Goal: Task Accomplishment & Management: Complete application form

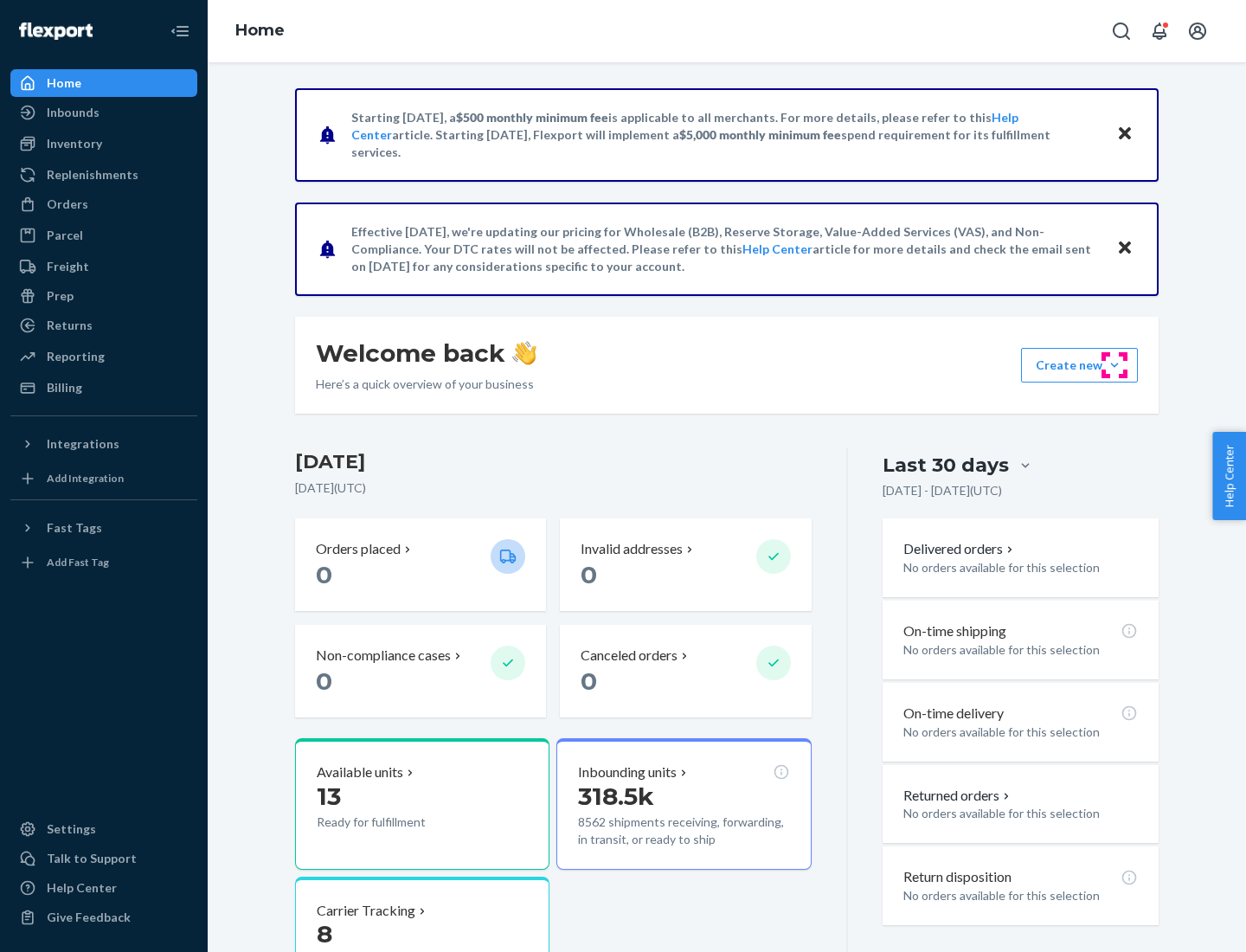
click at [1115, 365] on button "Create new Create new inbound Create new order Create new product" at bounding box center [1079, 365] width 116 height 35
click at [104, 113] on div "Inbounds" at bounding box center [104, 112] width 184 height 24
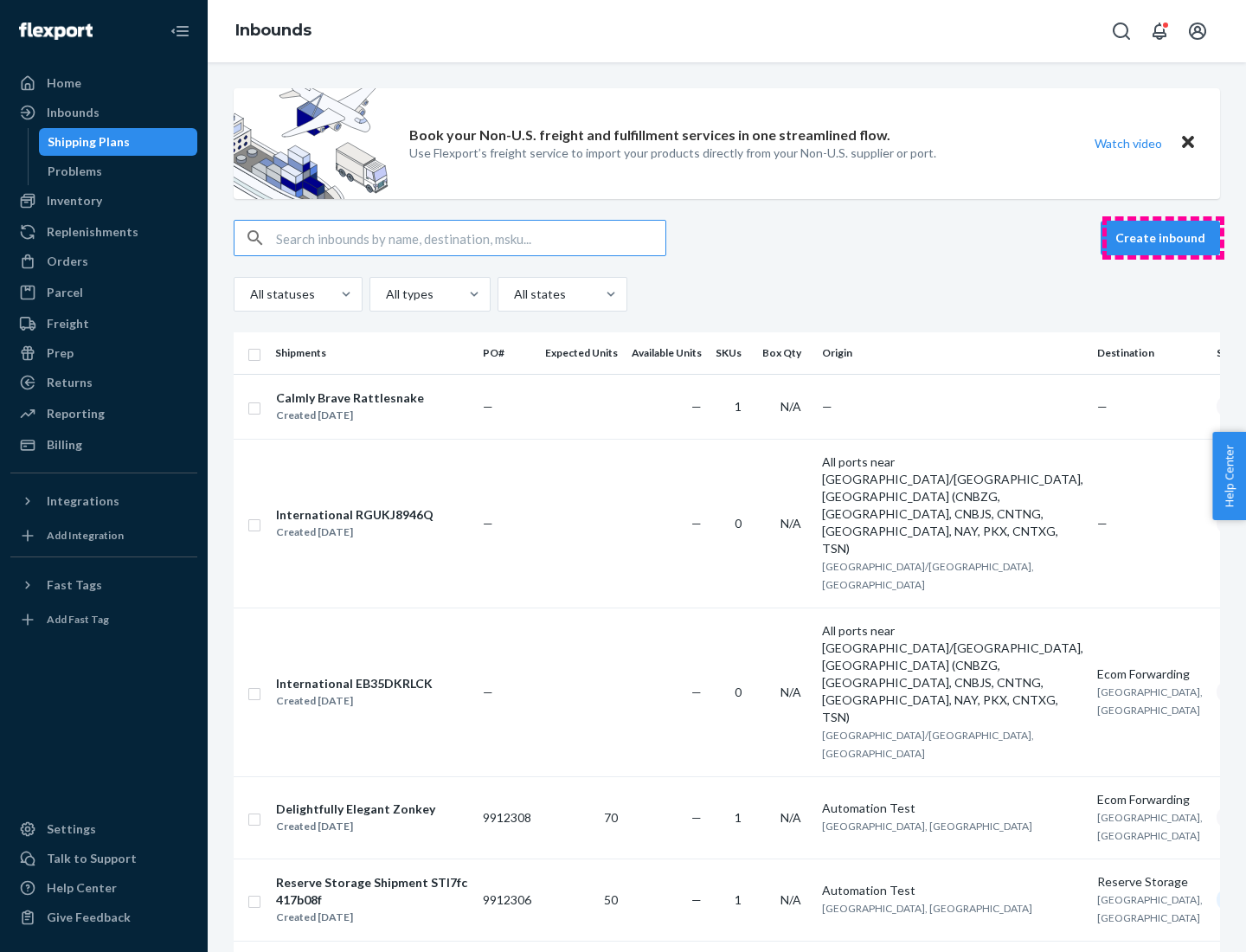
click at [1164, 238] on button "Create inbound" at bounding box center [1160, 237] width 119 height 35
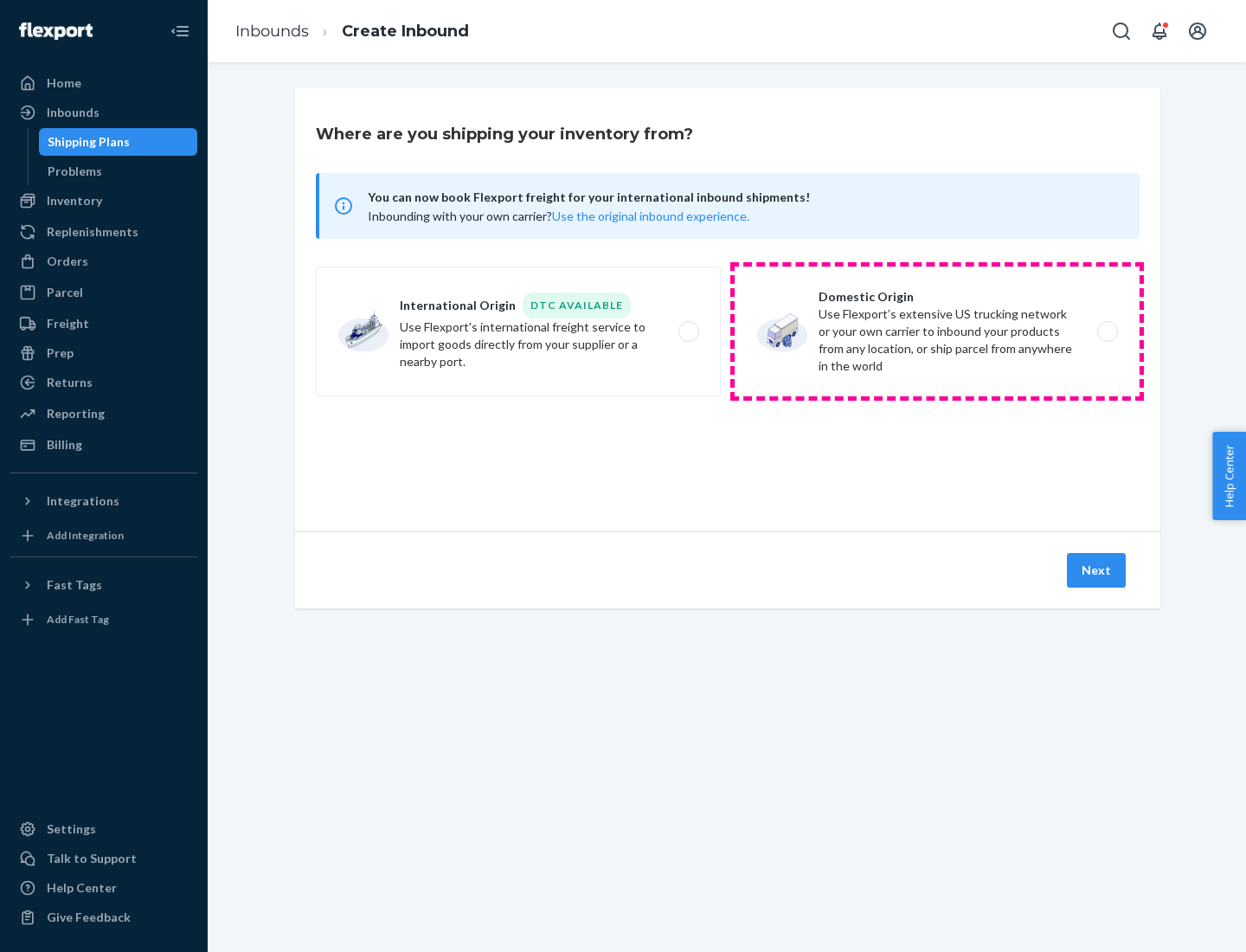
click at [937, 331] on label "Domestic Origin Use Flexport’s extensive US trucking network or your own carrie…" at bounding box center [937, 331] width 405 height 130
click at [1107, 331] on input "Domestic Origin Use Flexport’s extensive US trucking network or your own carrie…" at bounding box center [1113, 331] width 12 height 12
radio input "true"
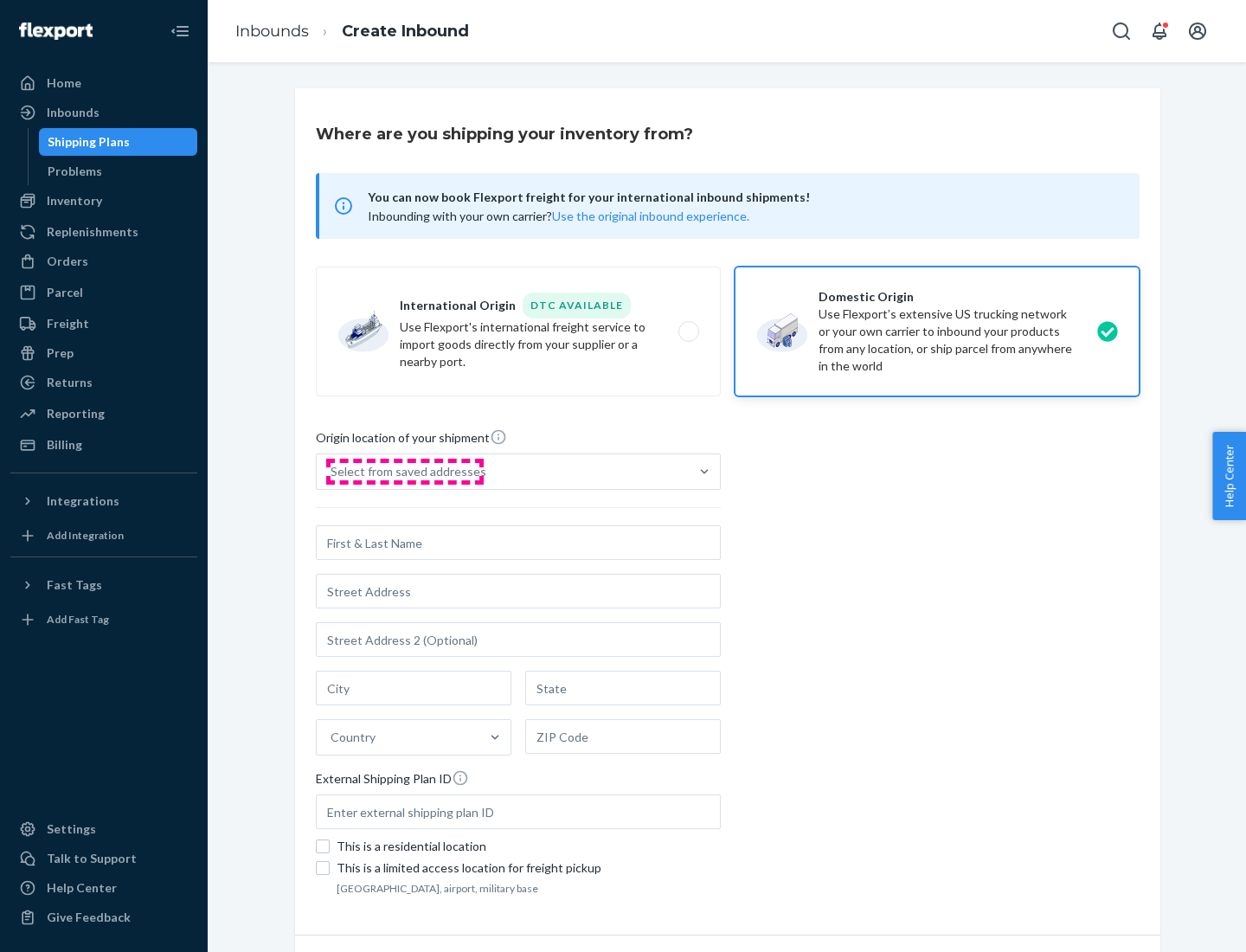
click at [404, 472] on div "Select from saved addresses" at bounding box center [408, 471] width 156 height 17
click at [332, 472] on input "Select from saved addresses" at bounding box center [331, 471] width 2 height 17
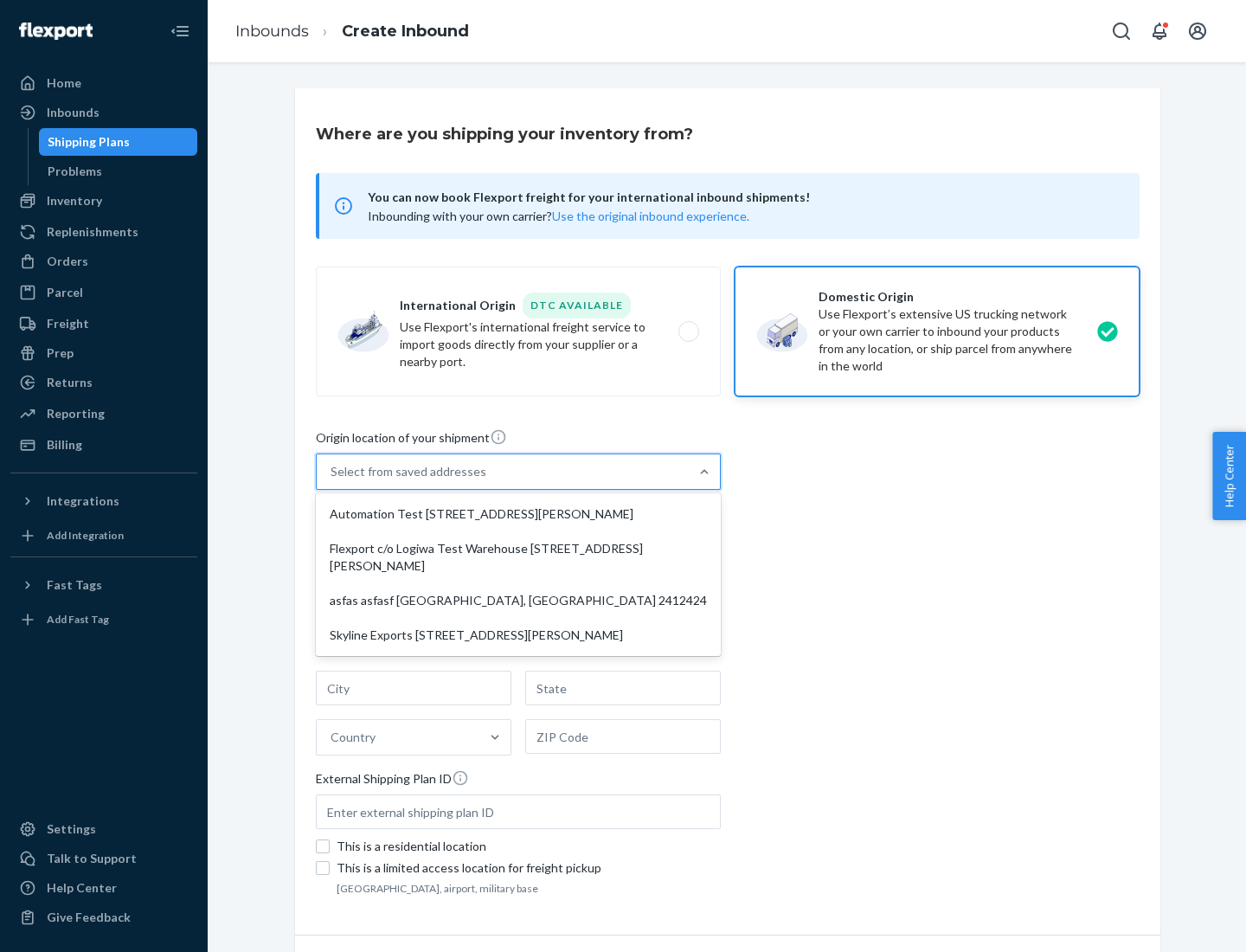
scroll to position [7, 0]
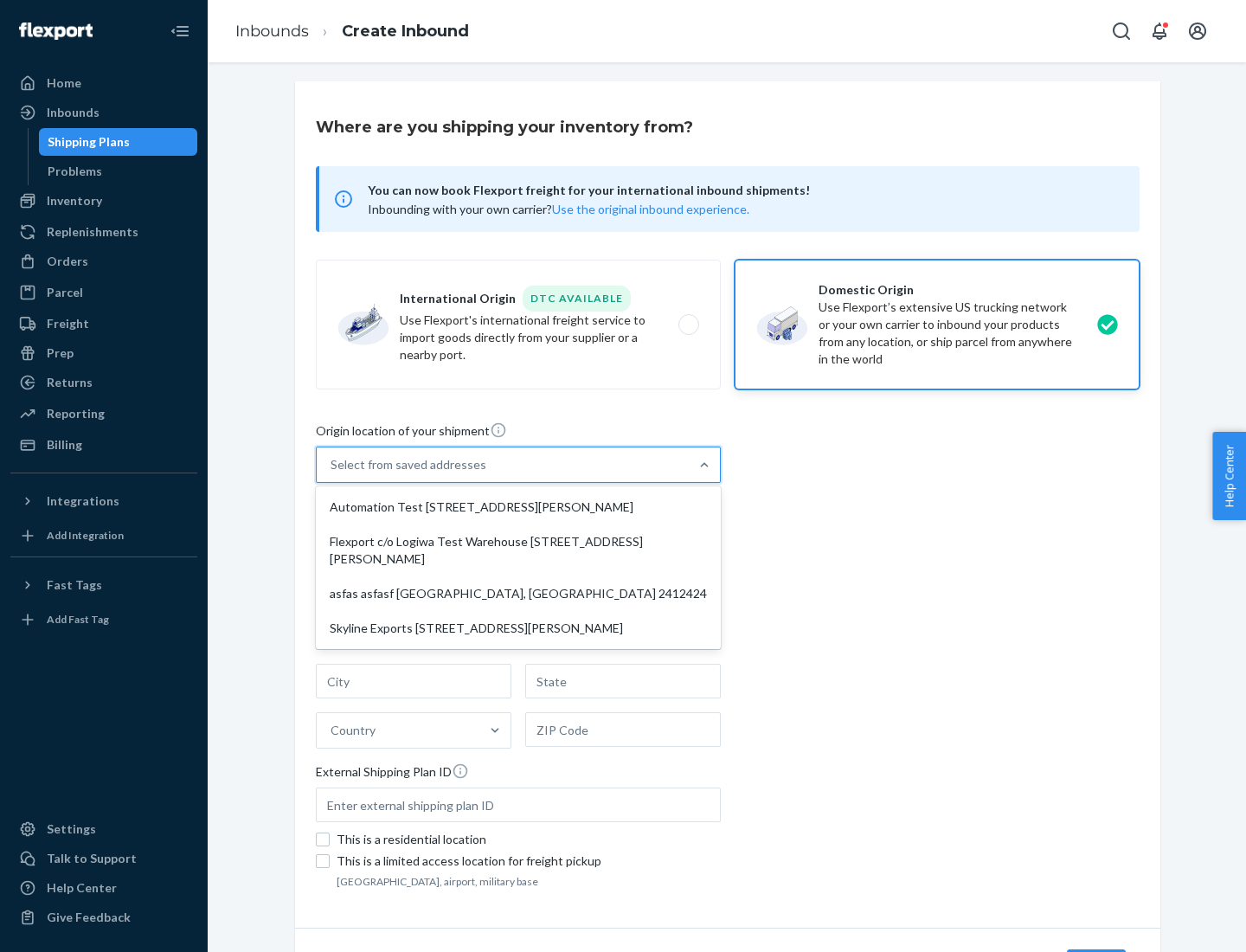
click at [519, 507] on div "Automation Test [STREET_ADDRESS][PERSON_NAME]" at bounding box center [519, 507] width 398 height 35
click at [332, 474] on input "option Automation Test [STREET_ADDRESS][PERSON_NAME] focused, 1 of 4. 4 results…" at bounding box center [331, 464] width 2 height 17
type input "Automation Test"
type input "9th Floor"
type input "[GEOGRAPHIC_DATA]"
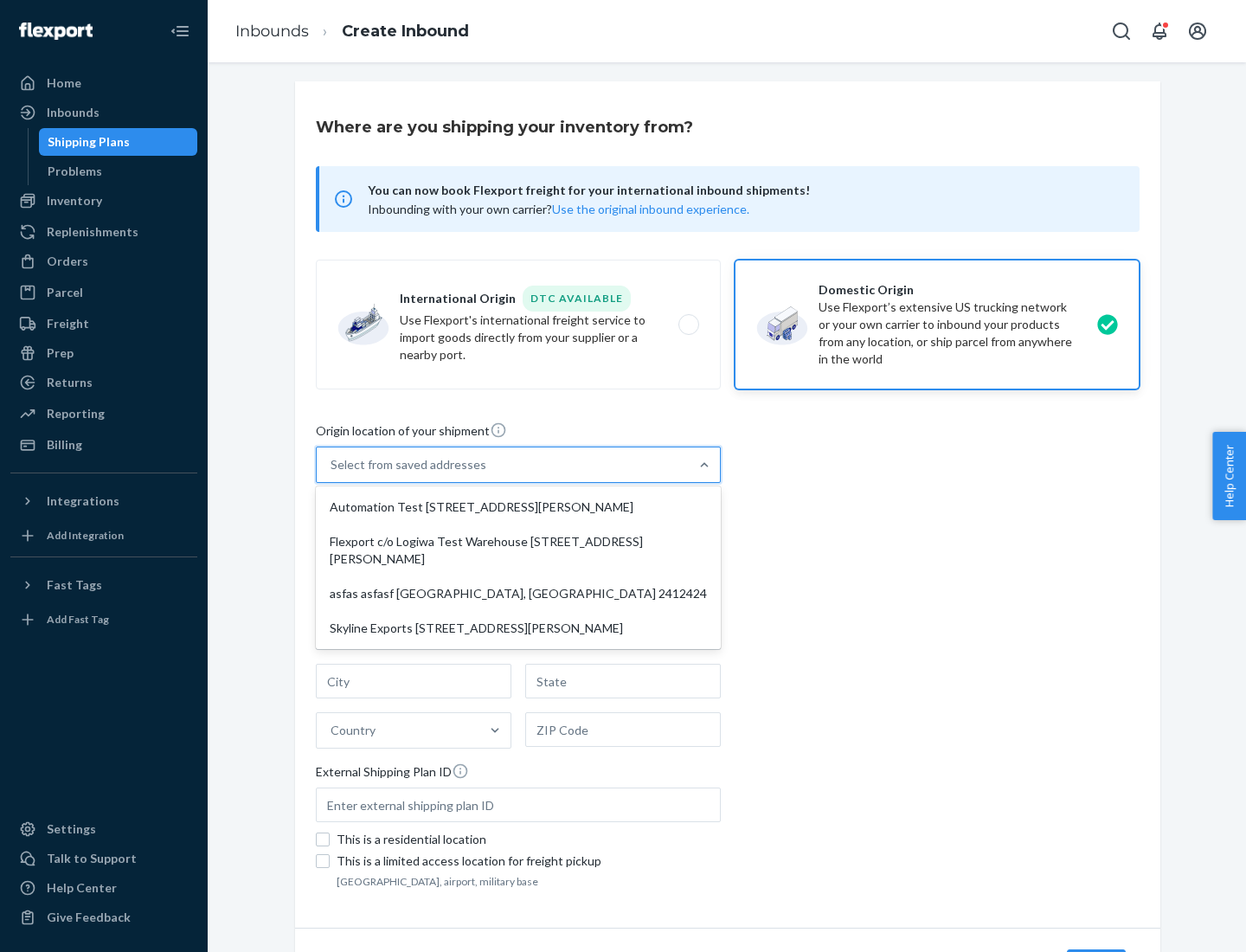
type input "CA"
type input "94104"
type input "[STREET_ADDRESS][PERSON_NAME]"
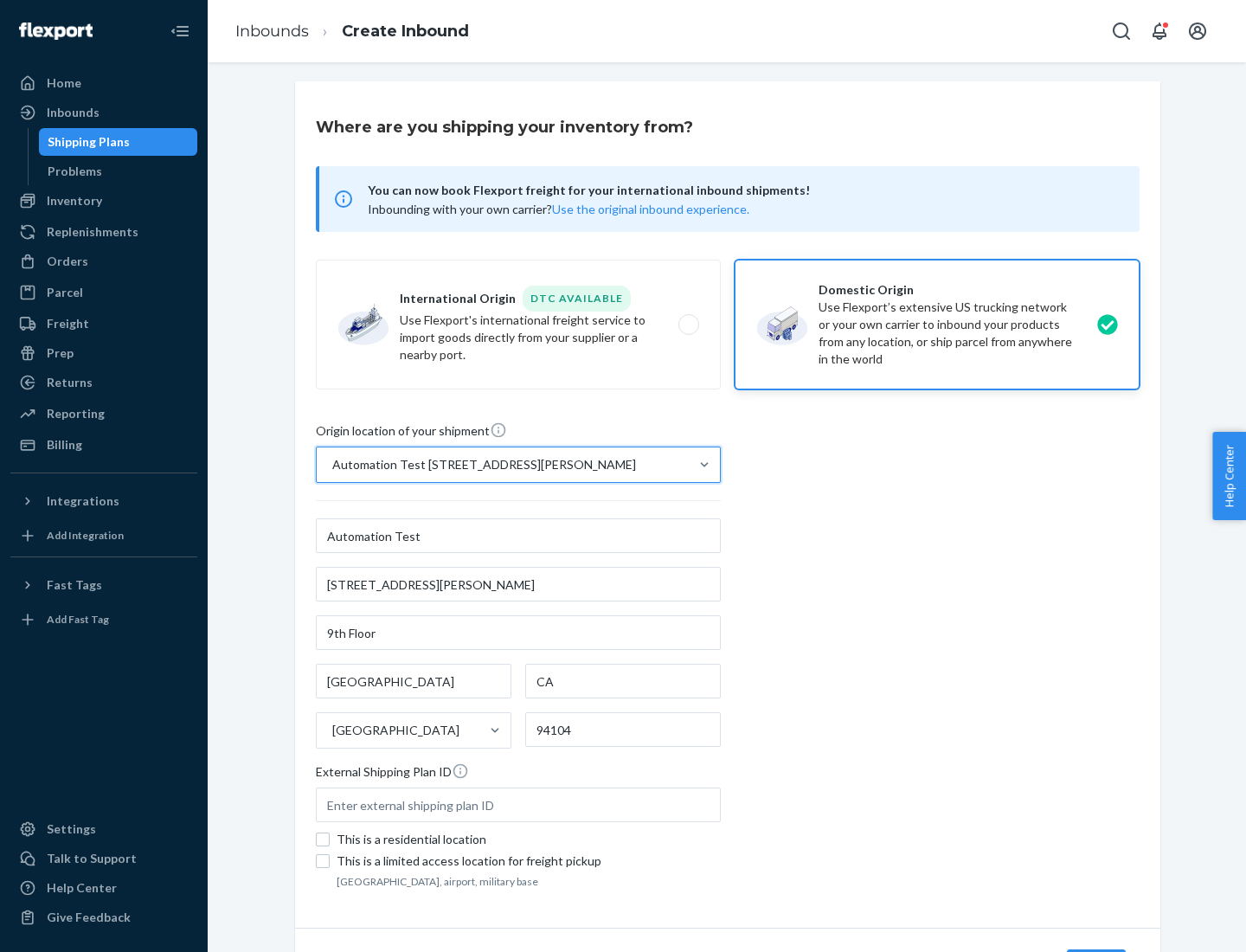
scroll to position [101, 0]
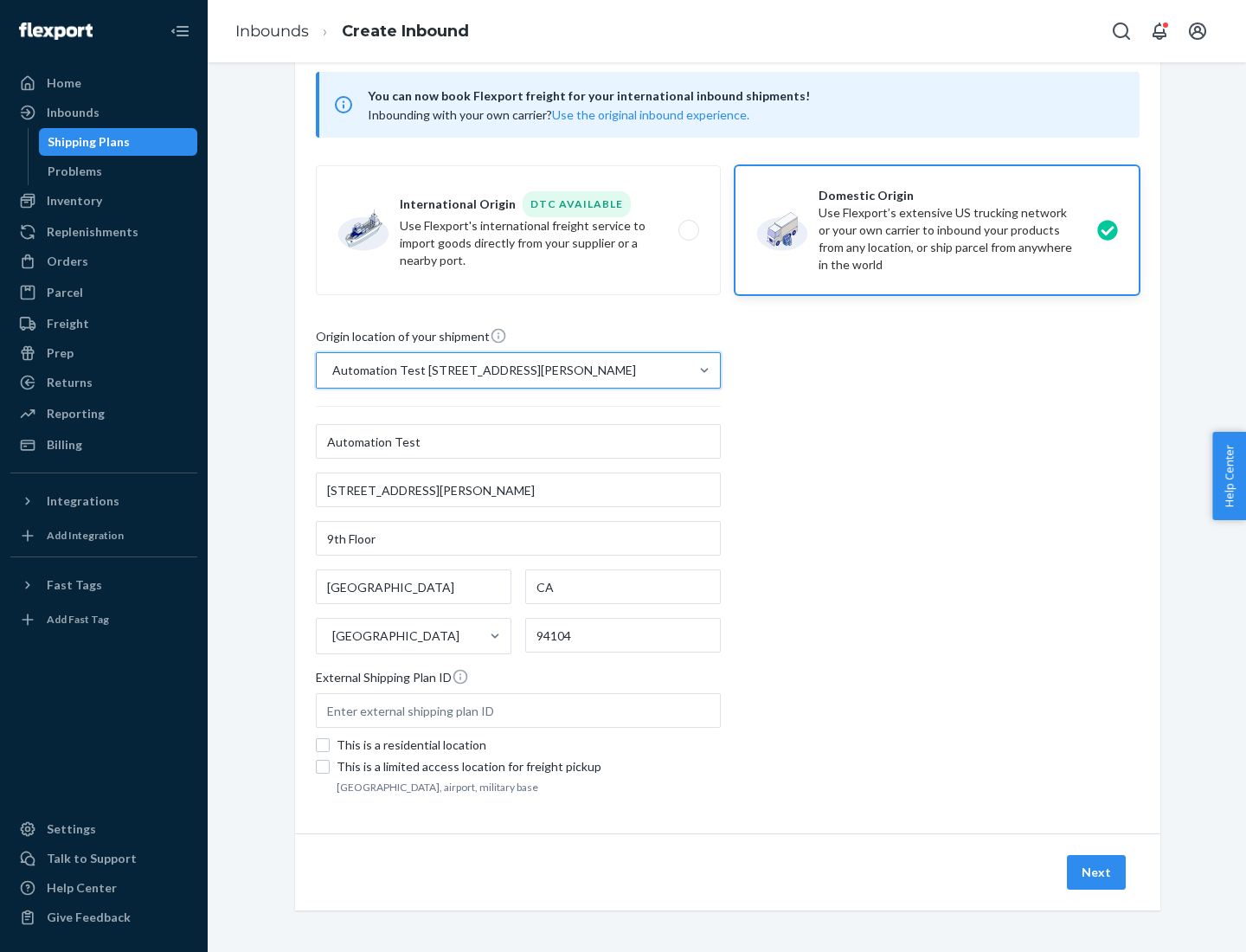
click at [1097, 872] on button "Next" at bounding box center [1096, 872] width 59 height 35
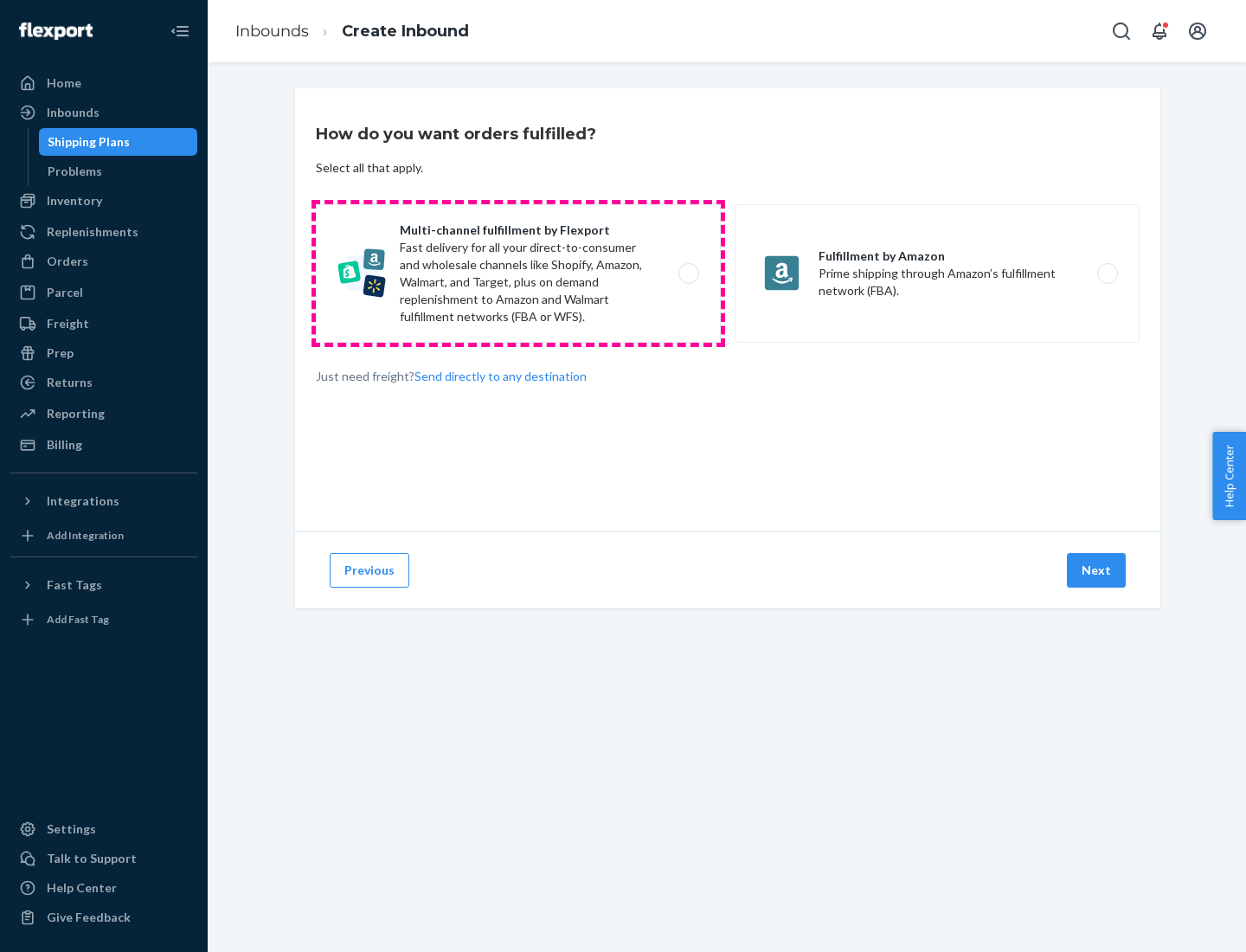
click at [519, 273] on label "Multi-channel fulfillment by Flexport Fast delivery for all your direct-to-cons…" at bounding box center [519, 273] width 405 height 139
click at [688, 273] on input "Multi-channel fulfillment by Flexport Fast delivery for all your direct-to-cons…" at bounding box center [693, 274] width 12 height 12
radio input "true"
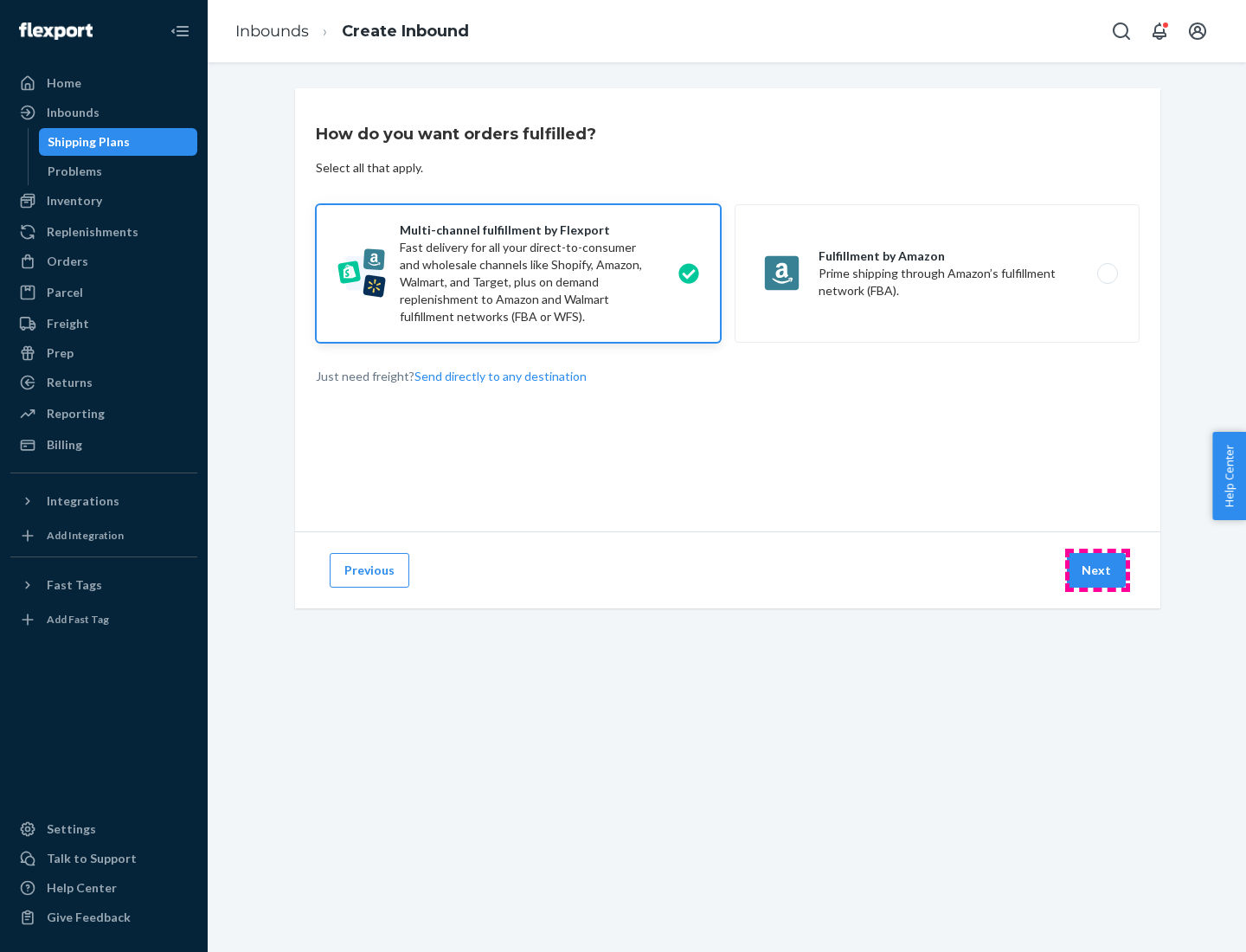
click at [1097, 570] on button "Next" at bounding box center [1096, 570] width 59 height 35
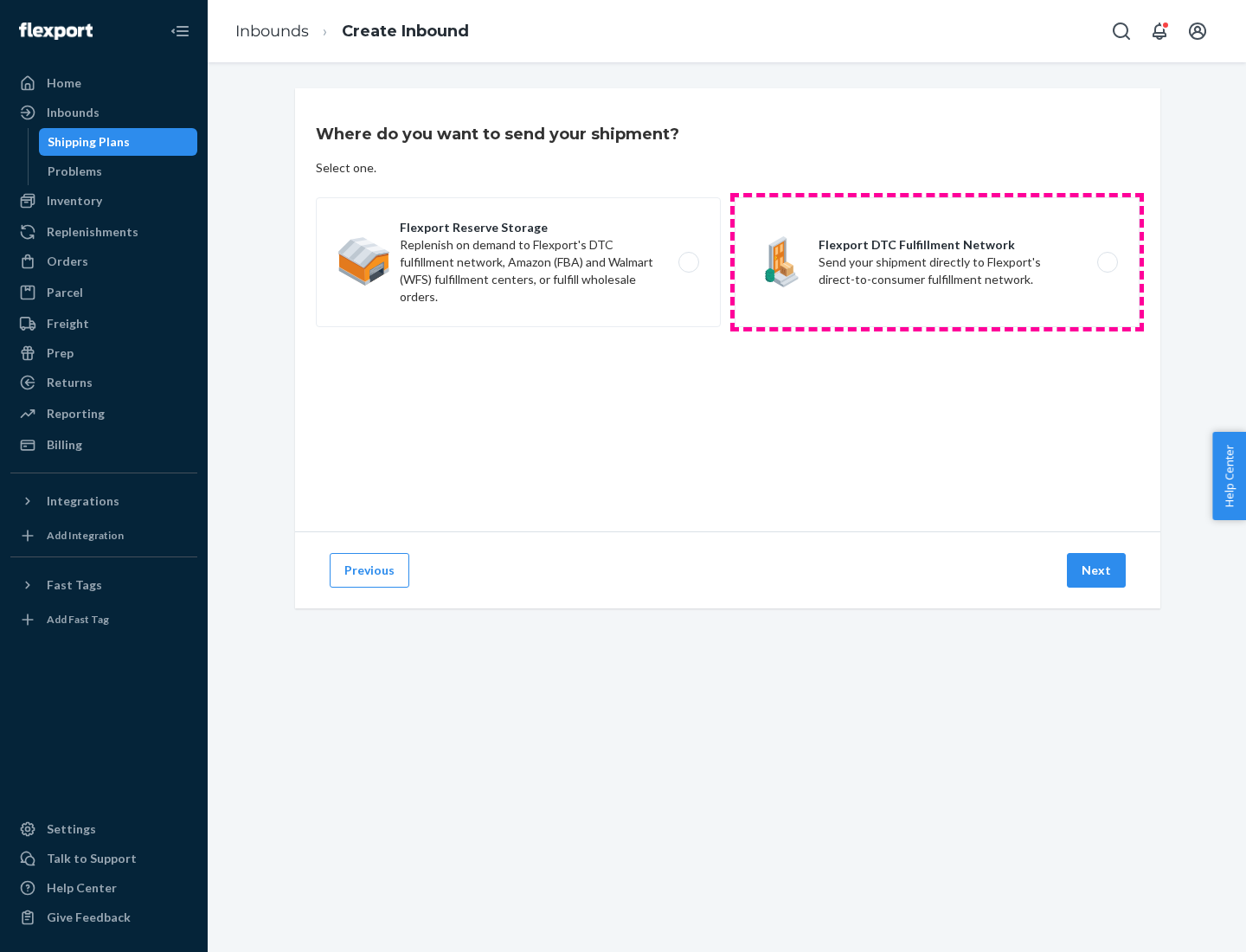
click at [937, 262] on label "Flexport DTC Fulfillment Network Send your shipment directly to Flexport's dire…" at bounding box center [937, 262] width 405 height 130
click at [1107, 262] on input "Flexport DTC Fulfillment Network Send your shipment directly to Flexport's dire…" at bounding box center [1113, 262] width 12 height 12
radio input "true"
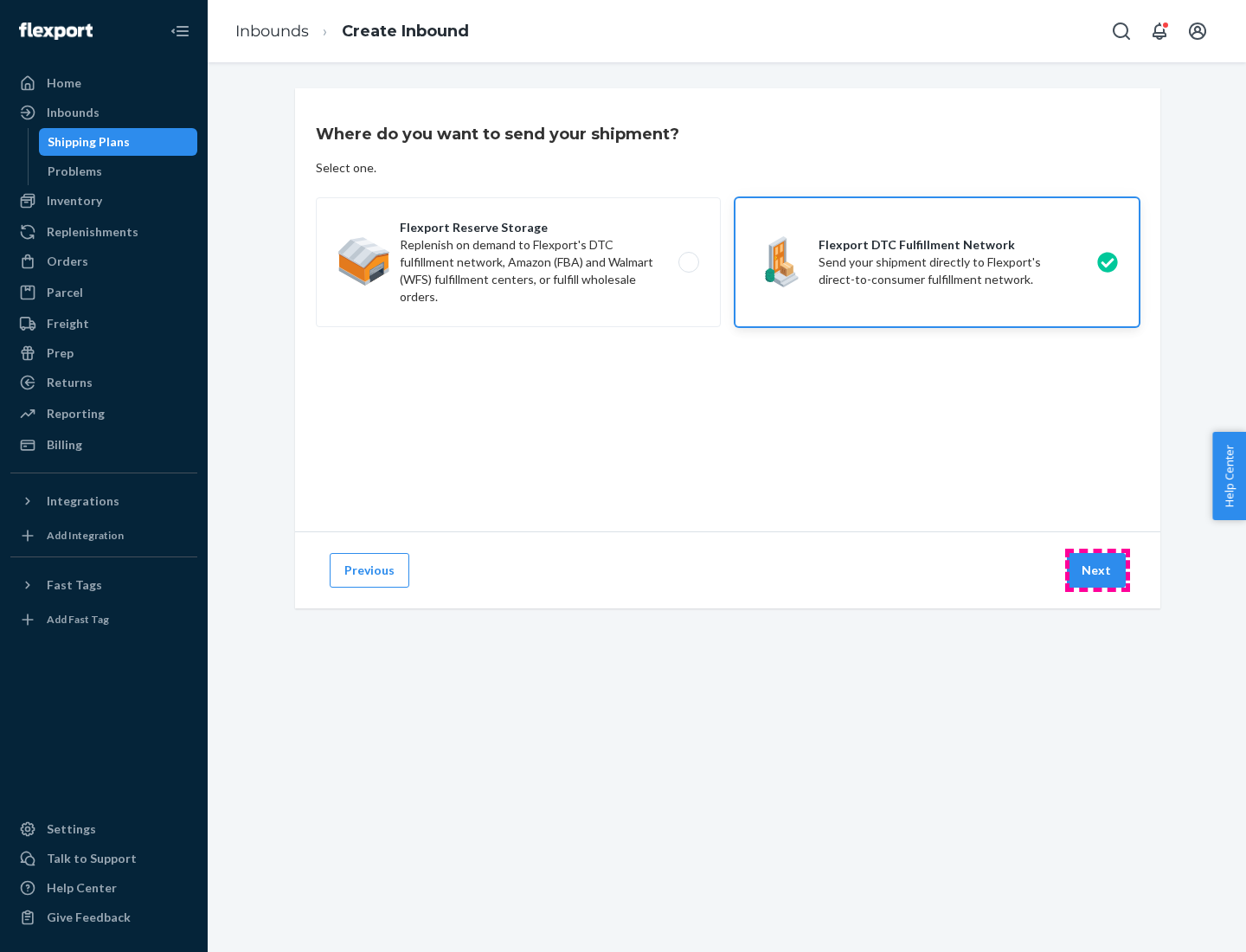
click at [1097, 570] on button "Next" at bounding box center [1096, 570] width 59 height 35
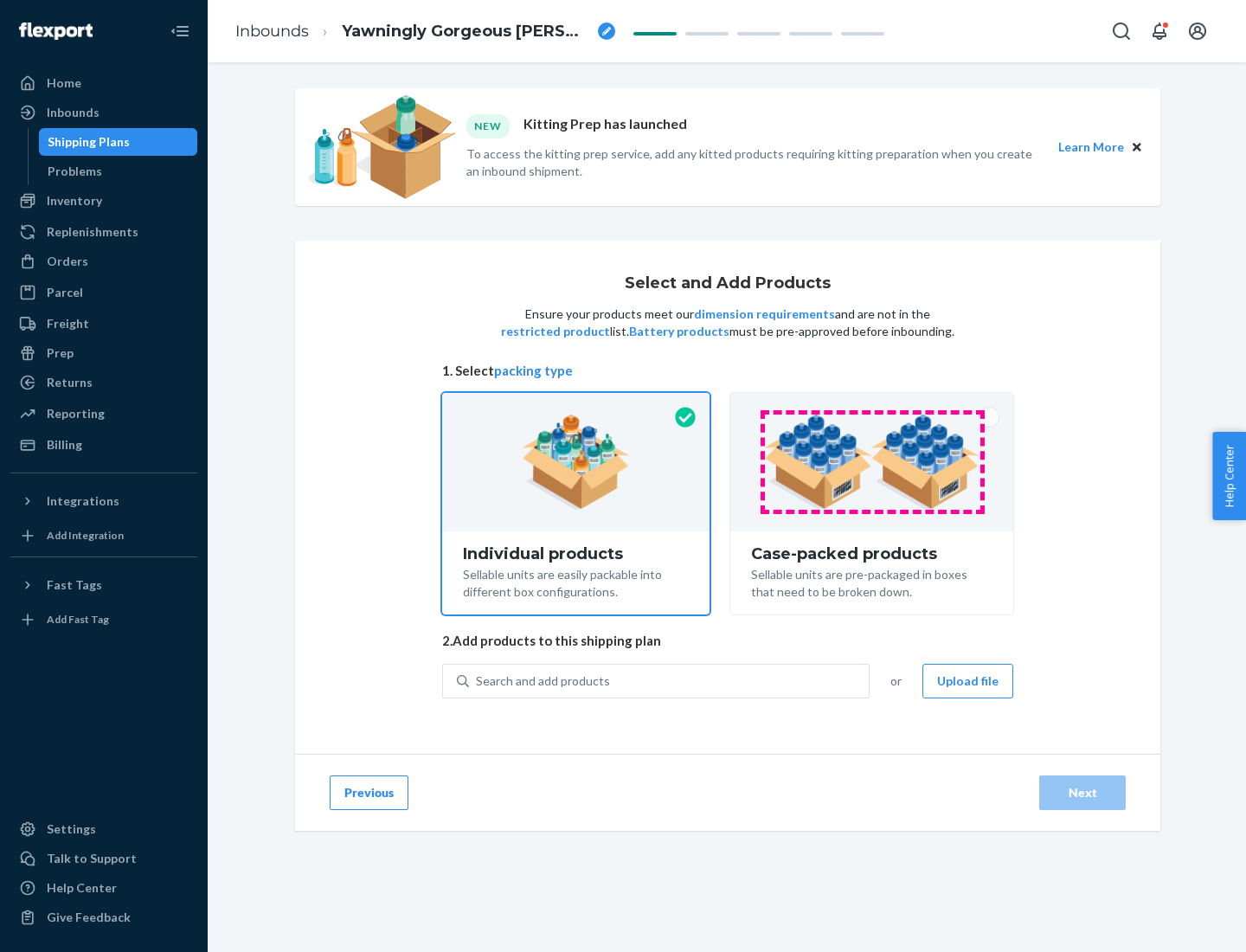
click at [872, 462] on img at bounding box center [872, 462] width 216 height 95
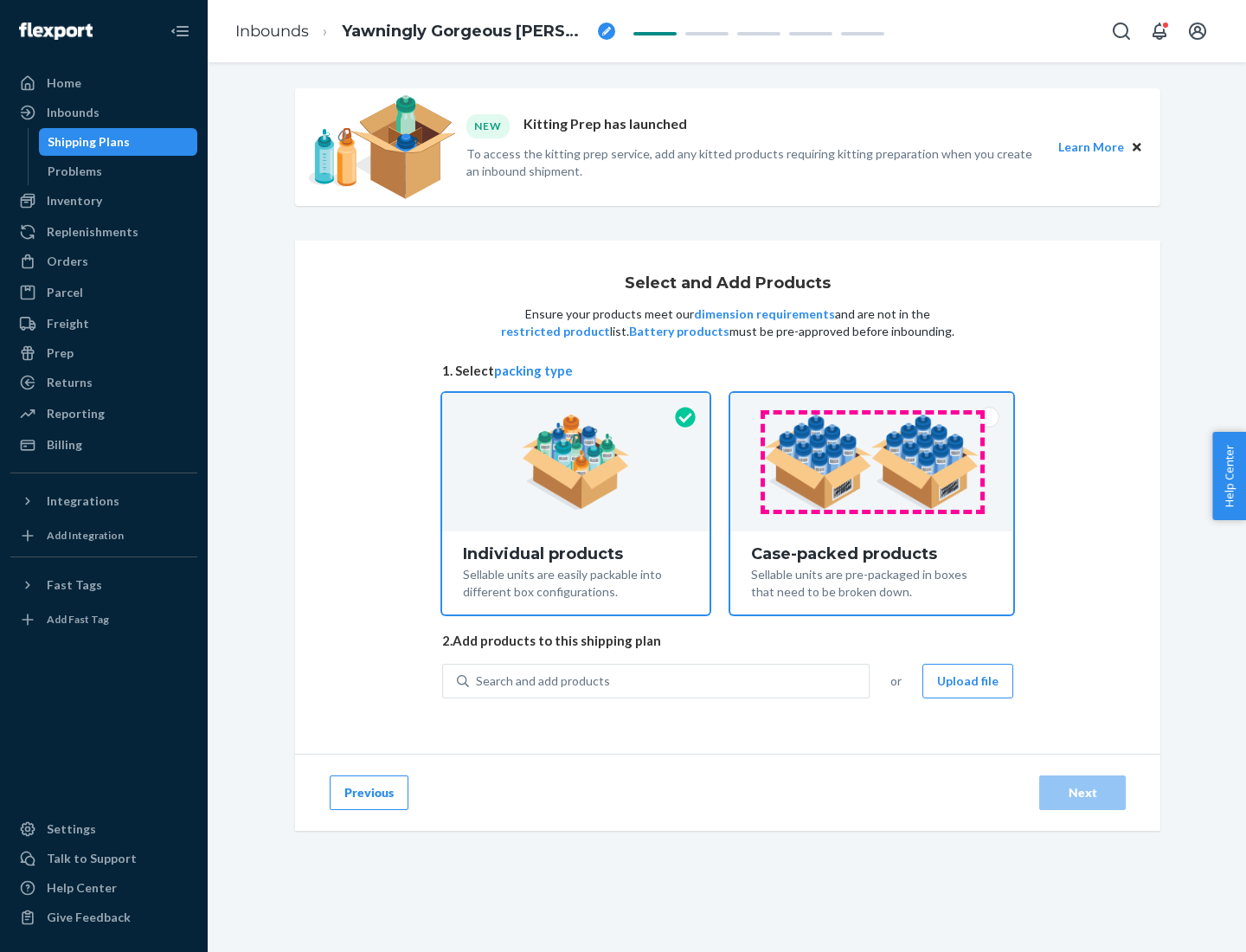
click at [872, 404] on input "Case-packed products Sellable units are pre-packaged in boxes that need to be b…" at bounding box center [872, 399] width 12 height 12
radio input "true"
radio input "false"
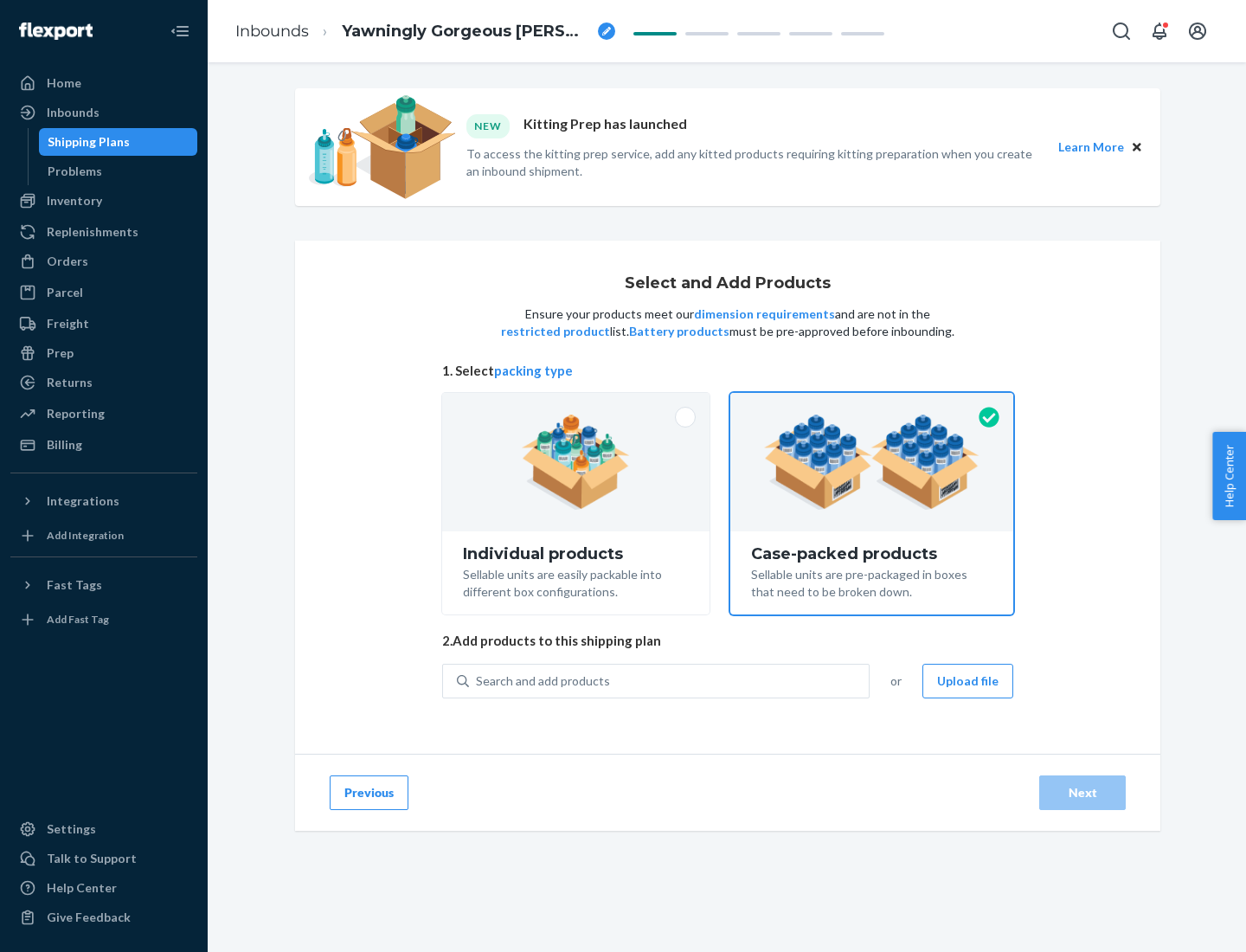
click at [670, 681] on div "Search and add products" at bounding box center [669, 681] width 400 height 31
click at [477, 681] on input "Search and add products" at bounding box center [477, 681] width 2 height 17
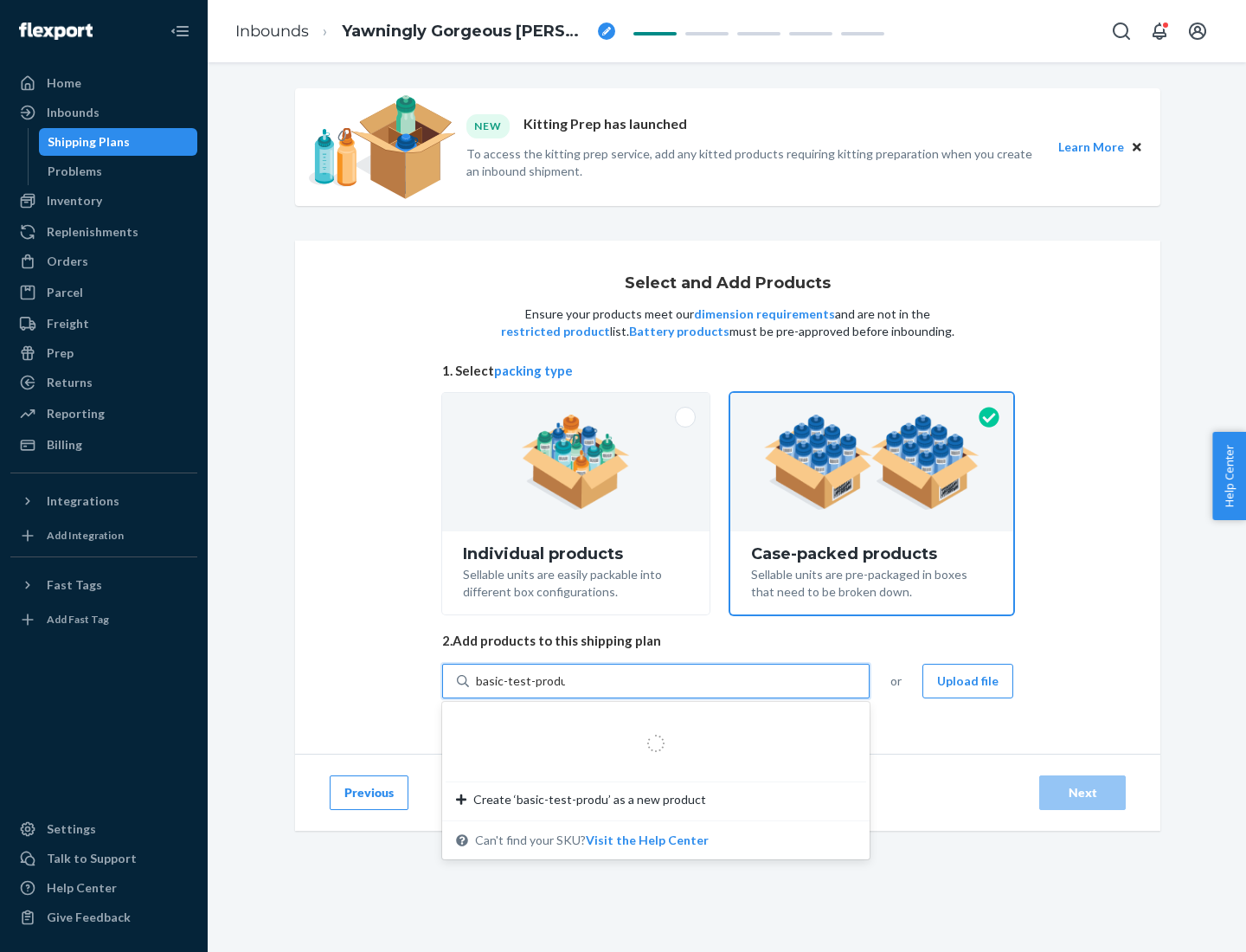
type input "basic-test-product-1"
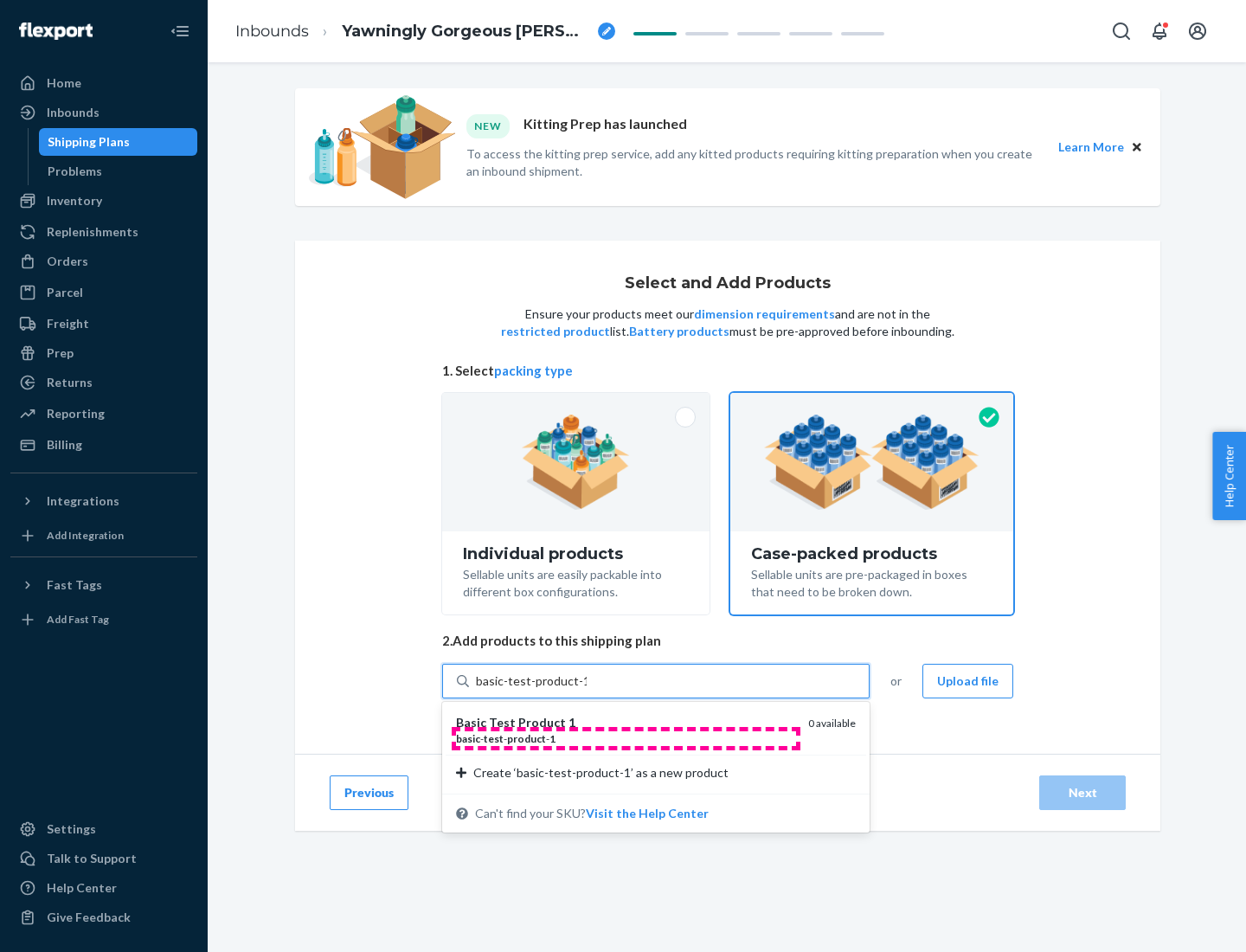
click at [626, 738] on div "basic - test - product - 1" at bounding box center [625, 739] width 339 height 14
click at [587, 690] on input "basic-test-product-1" at bounding box center [531, 681] width 111 height 17
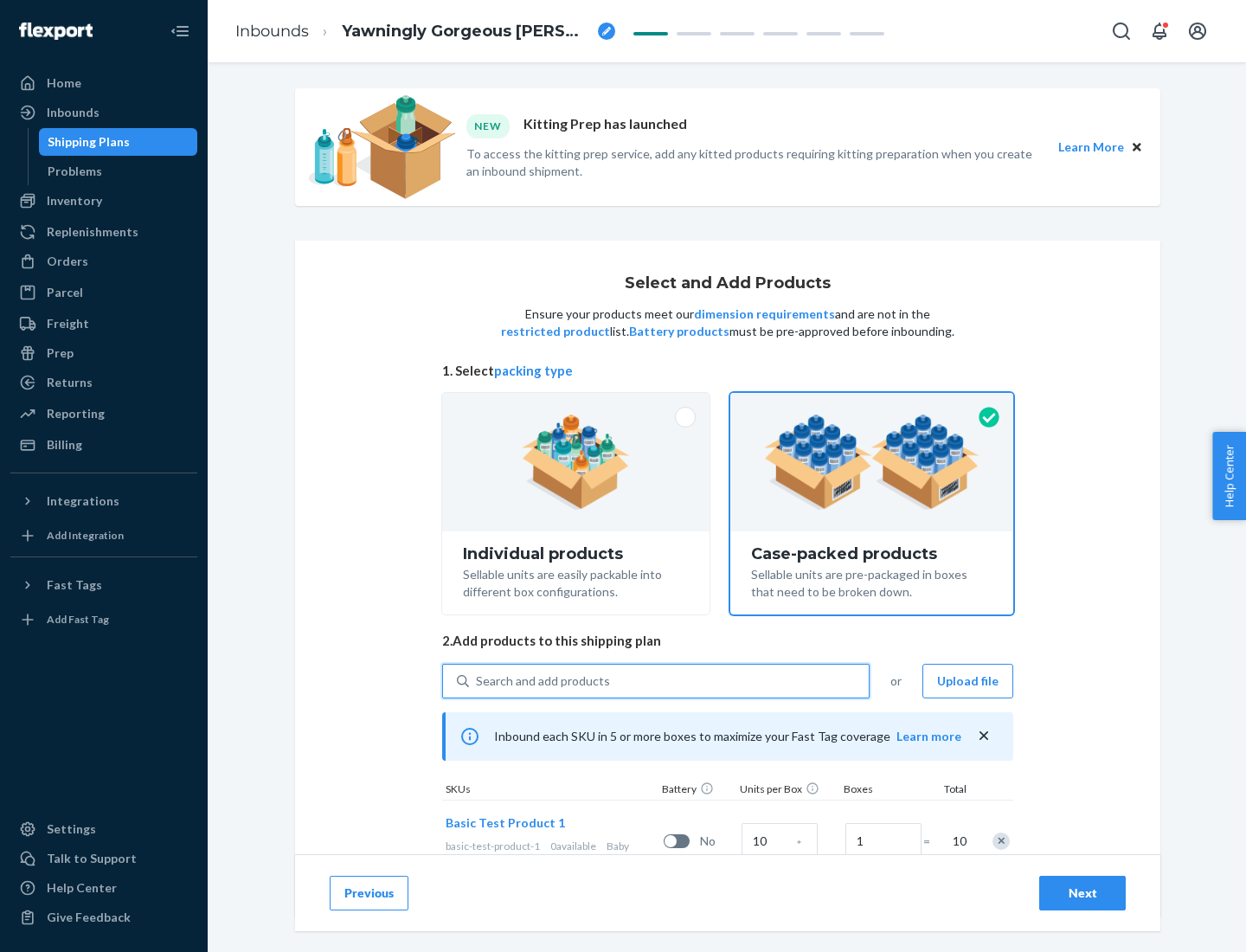
scroll to position [63, 0]
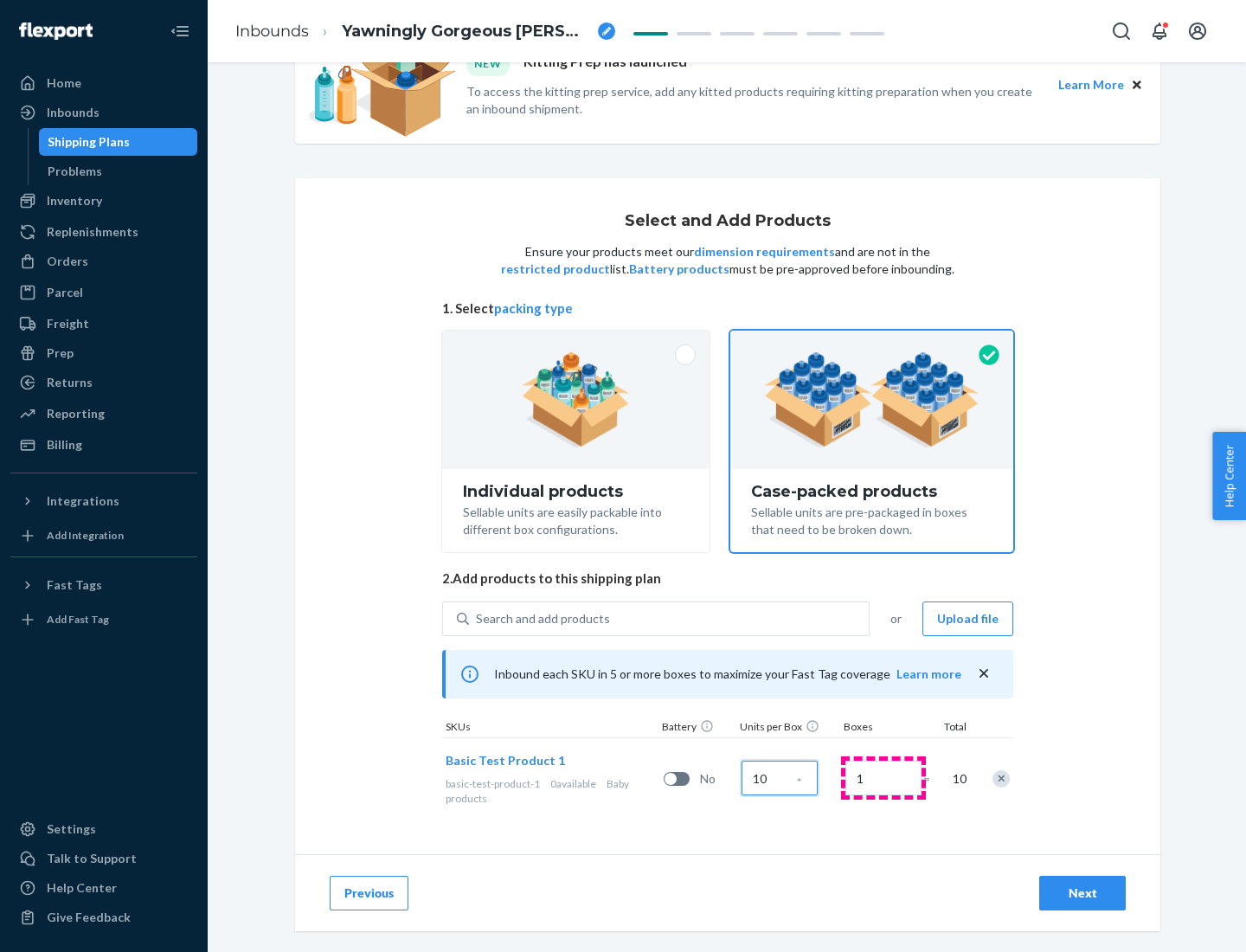
type input "10"
type input "7"
click at [1083, 893] on div "Next" at bounding box center [1083, 893] width 57 height 17
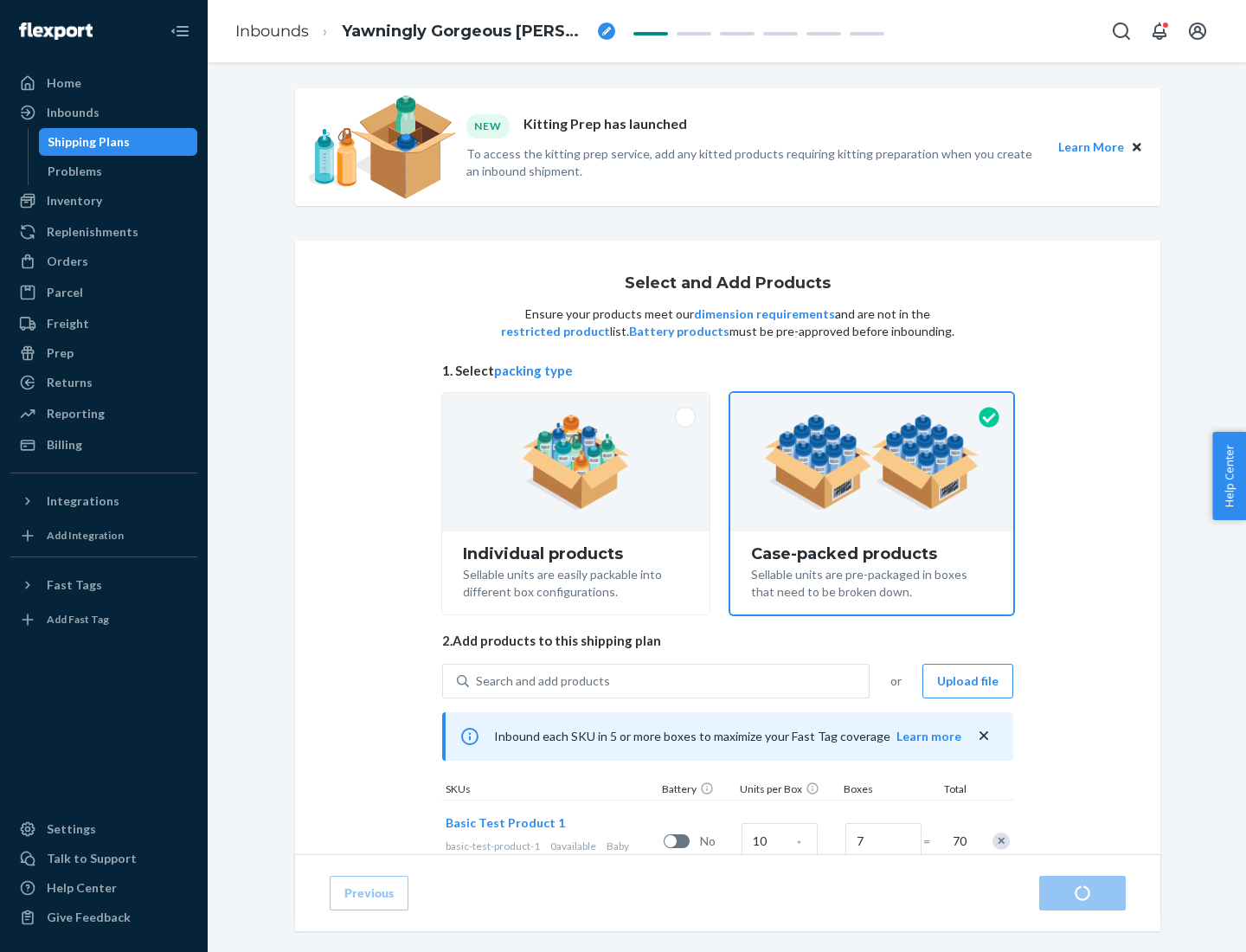
radio input "true"
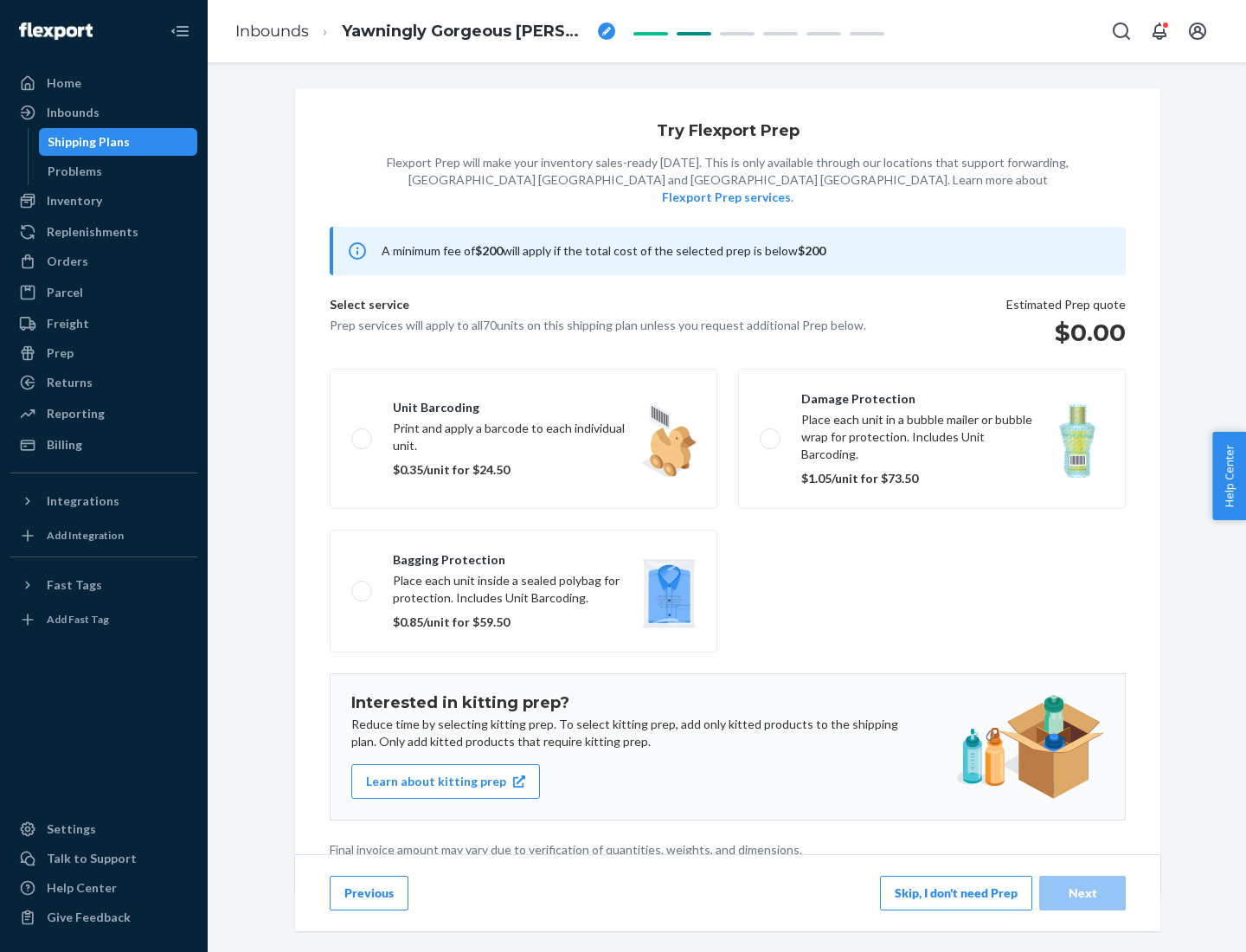
scroll to position [4, 0]
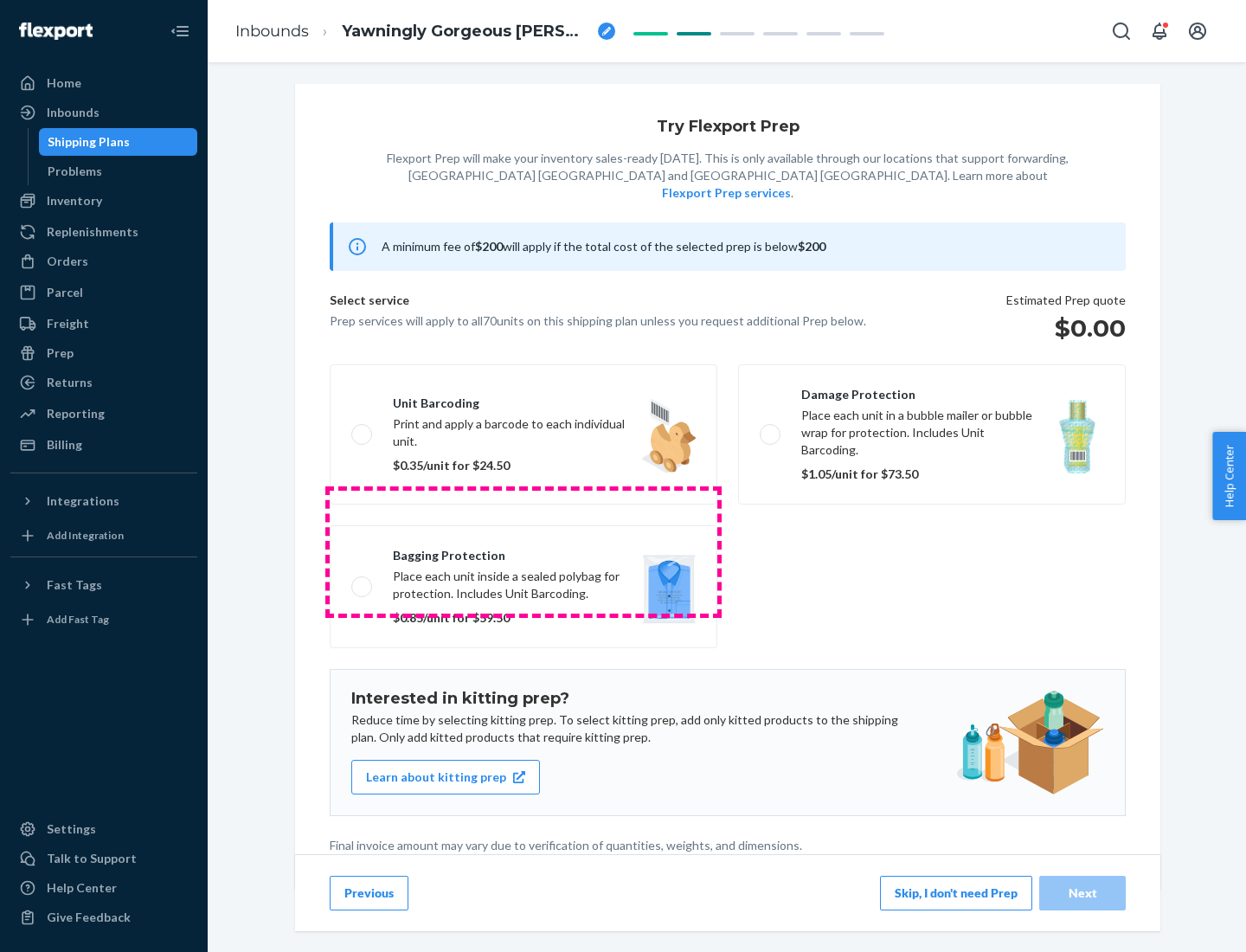
click at [524, 552] on label "Bagging protection Place each unit inside a sealed polybag for protection. Incl…" at bounding box center [523, 587] width 388 height 123
click at [363, 580] on input "Bagging protection Place each unit inside a sealed polybag for protection. Incl…" at bounding box center [357, 586] width 12 height 12
checkbox input "true"
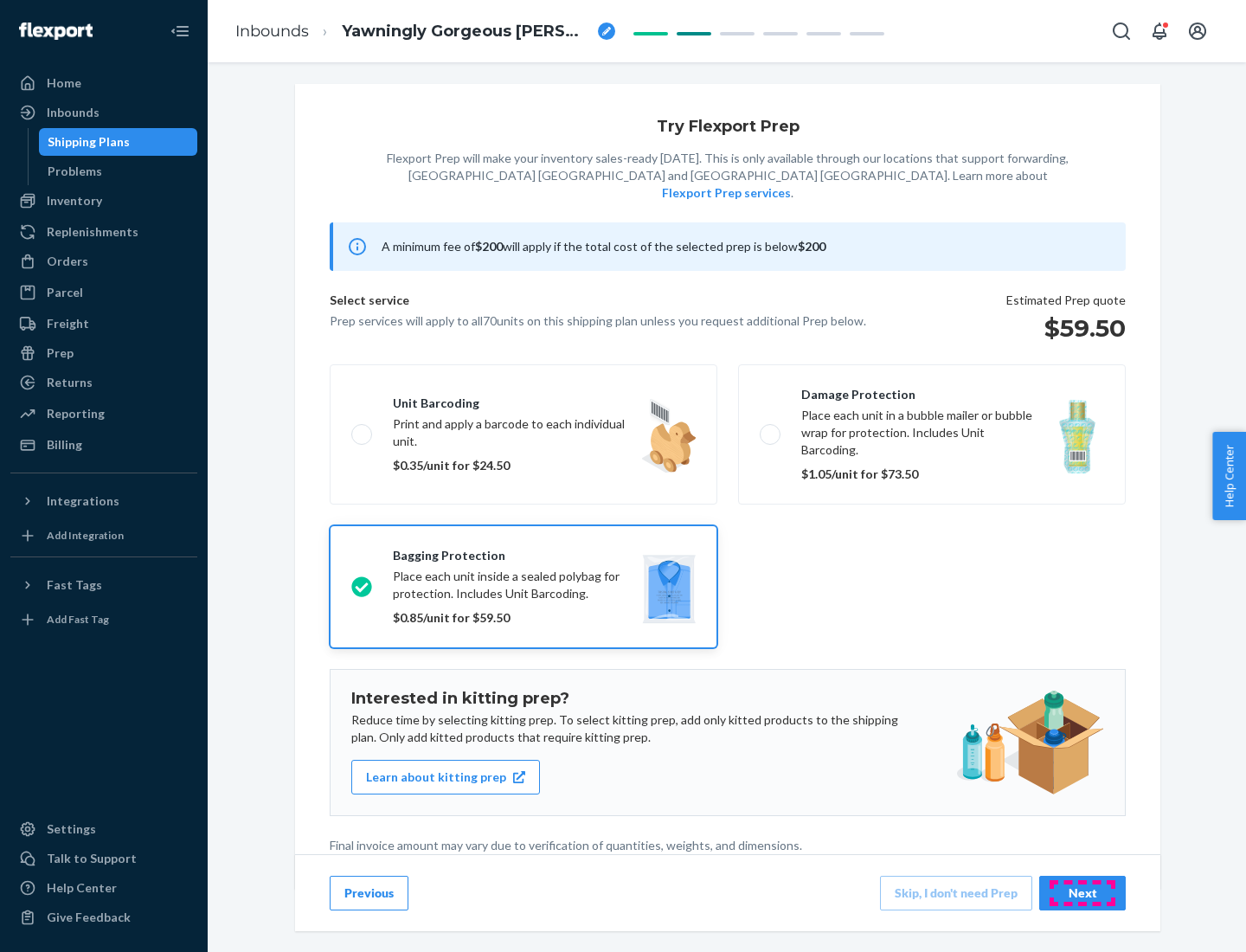
click at [1083, 892] on div "Next" at bounding box center [1083, 893] width 57 height 17
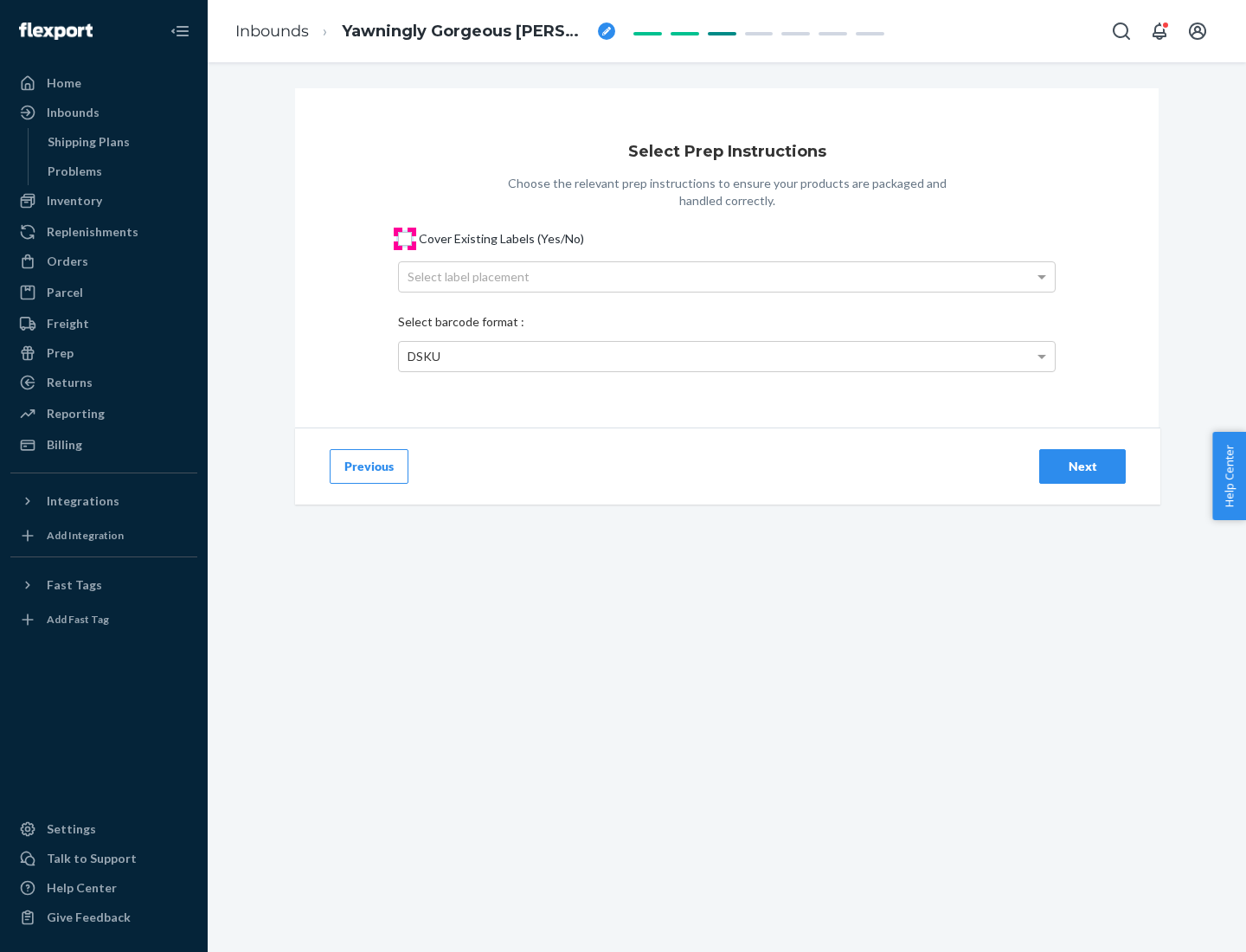
click at [405, 238] on input "Cover Existing Labels (Yes/No)" at bounding box center [404, 238] width 13 height 13
checkbox input "true"
click at [727, 276] on div "Select label placement" at bounding box center [726, 277] width 656 height 30
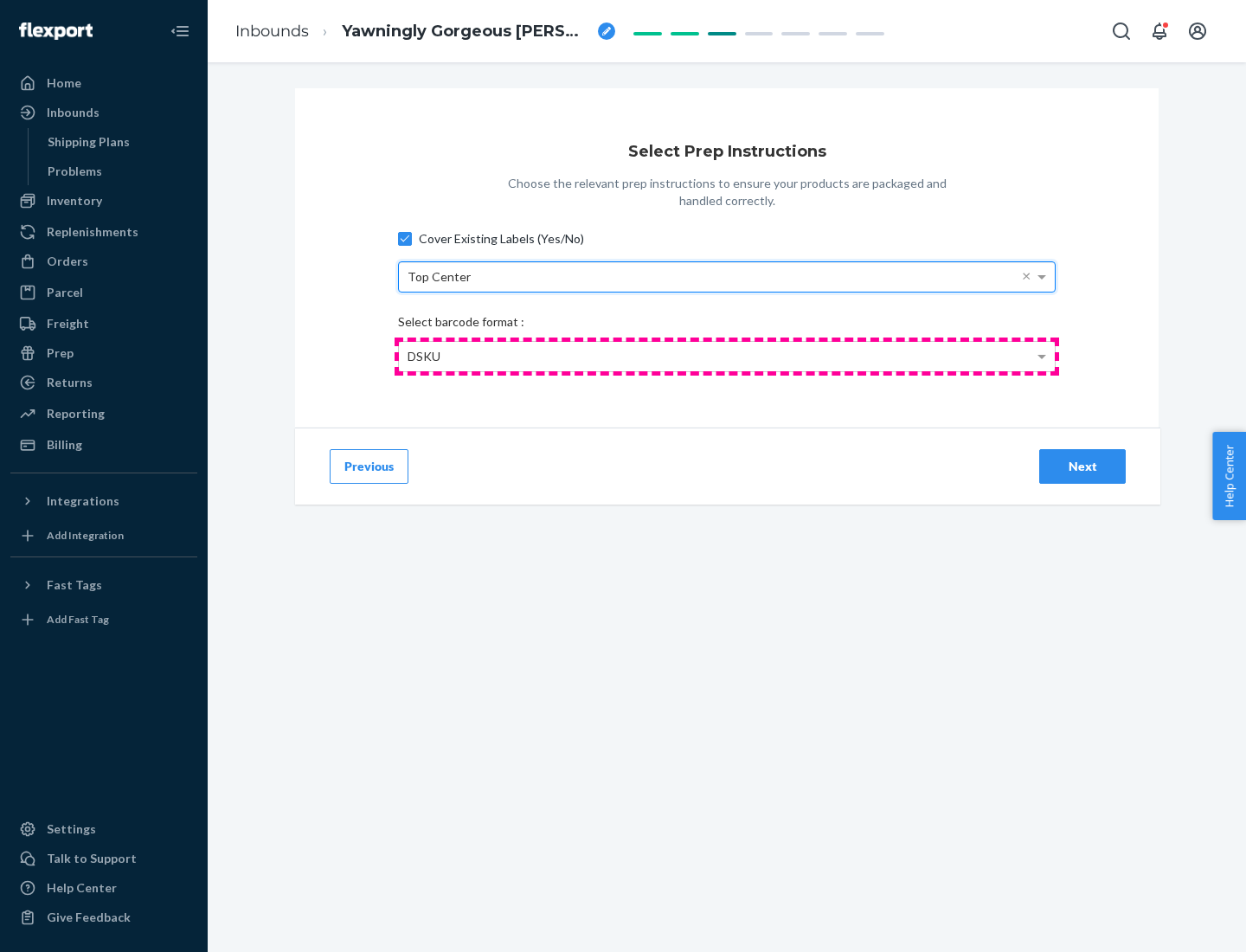
click at [727, 356] on div "DSKU" at bounding box center [726, 356] width 656 height 30
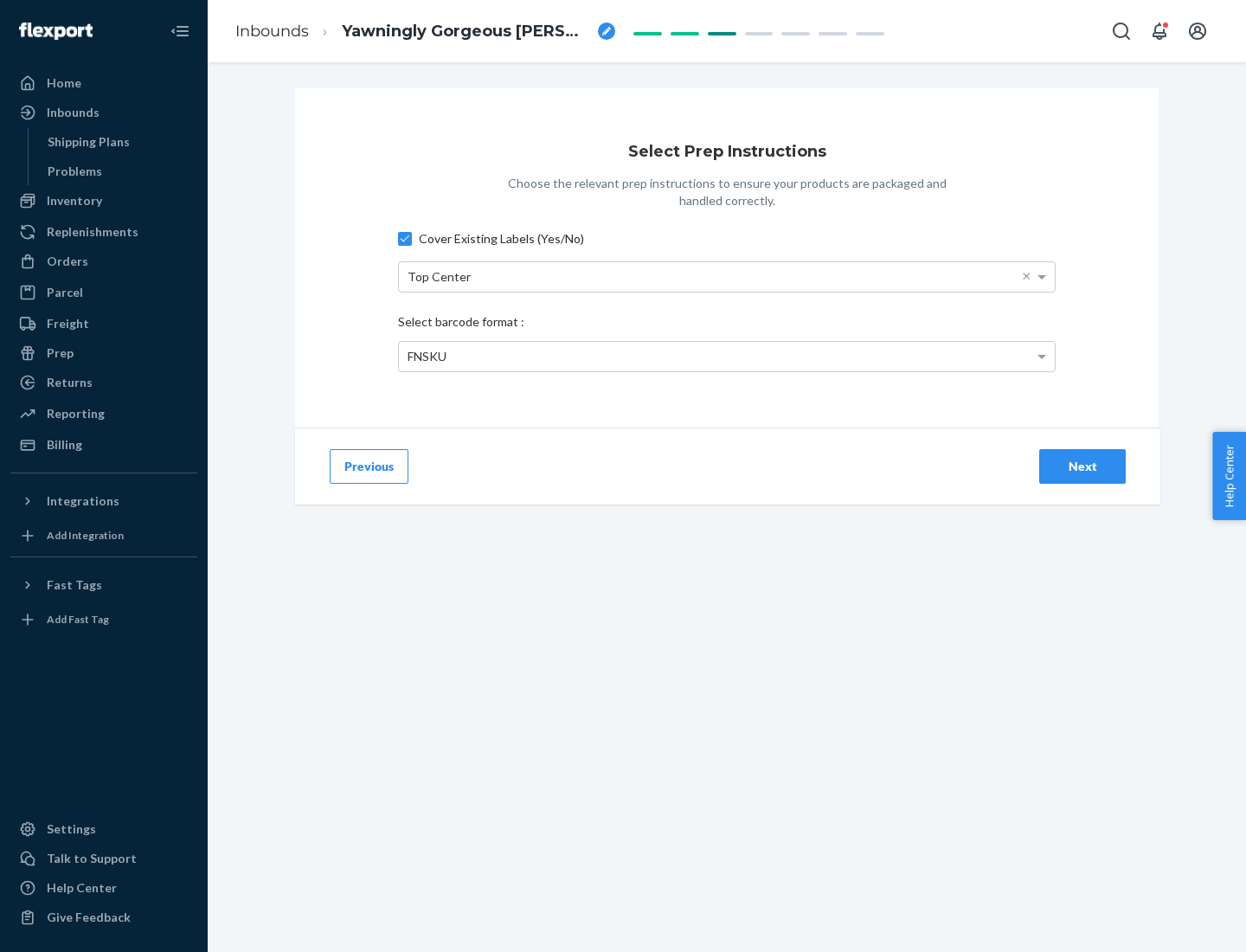
click at [1083, 466] on div "Next" at bounding box center [1083, 466] width 57 height 17
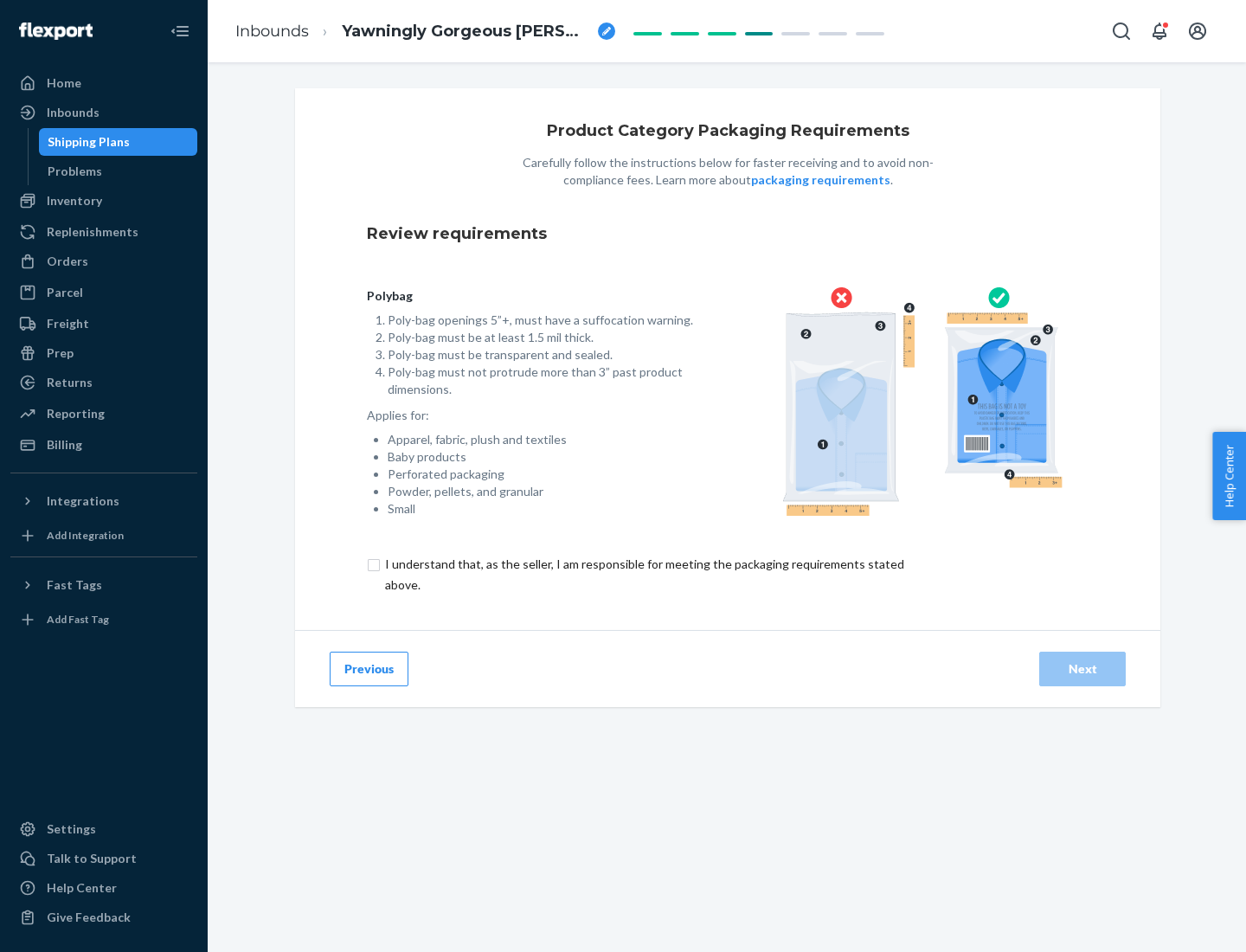
click at [643, 574] on input "checkbox" at bounding box center [655, 574] width 576 height 41
checkbox input "true"
click at [1083, 668] on div "Next" at bounding box center [1083, 668] width 57 height 17
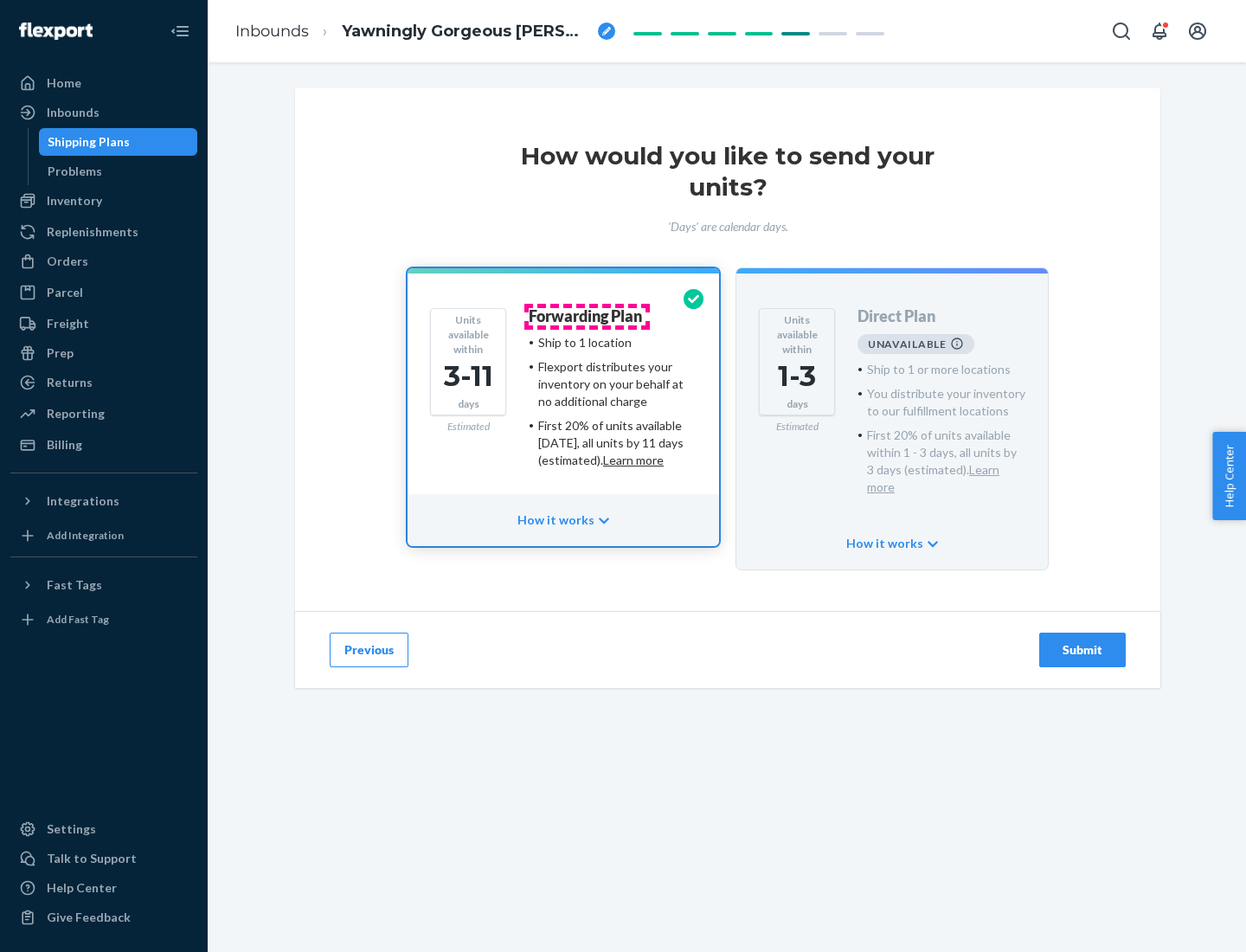
click at [587, 316] on h4 "Forwarding Plan" at bounding box center [585, 316] width 114 height 17
click at [1083, 641] on div "Submit" at bounding box center [1083, 649] width 57 height 17
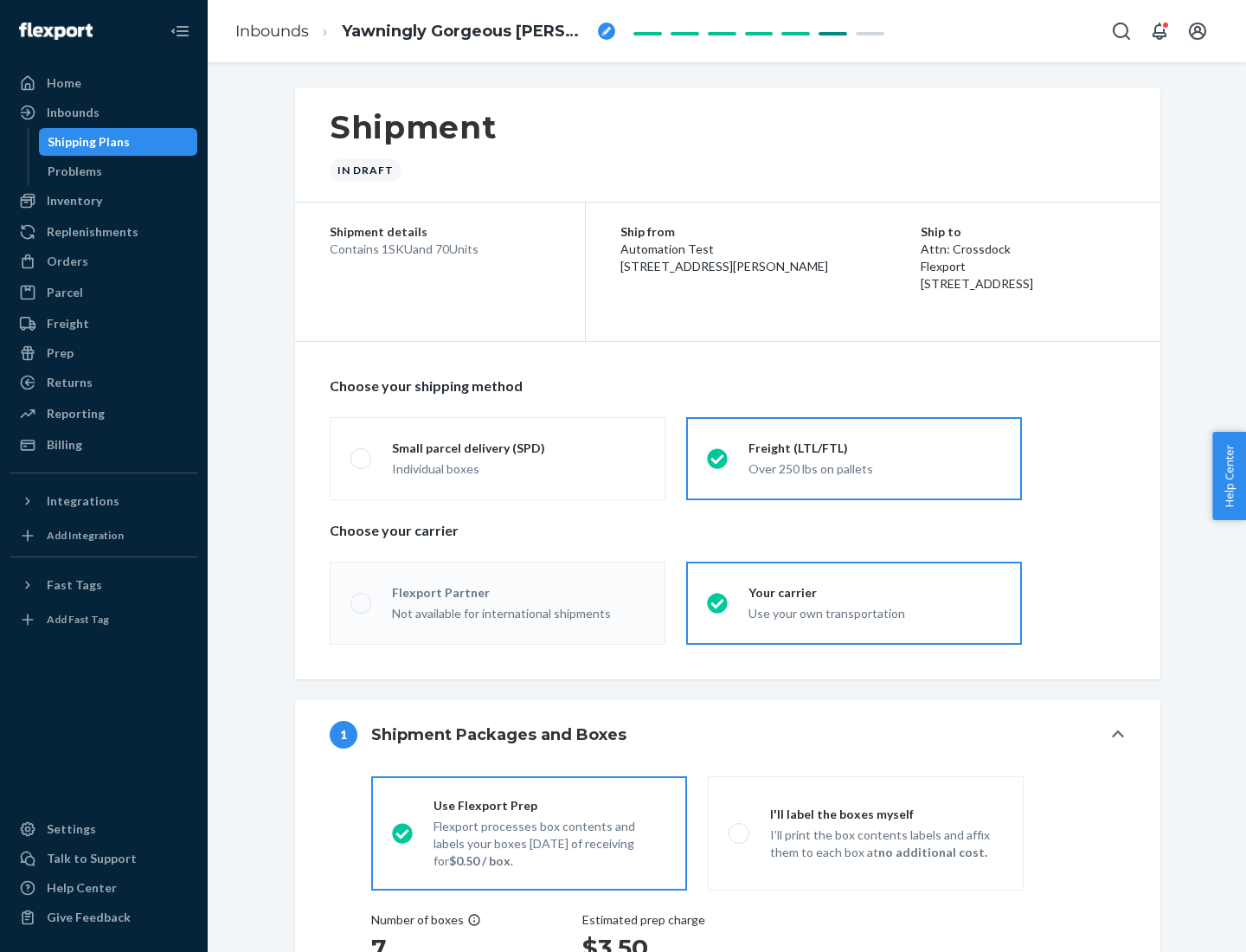
radio input "true"
radio input "false"
radio input "true"
radio input "false"
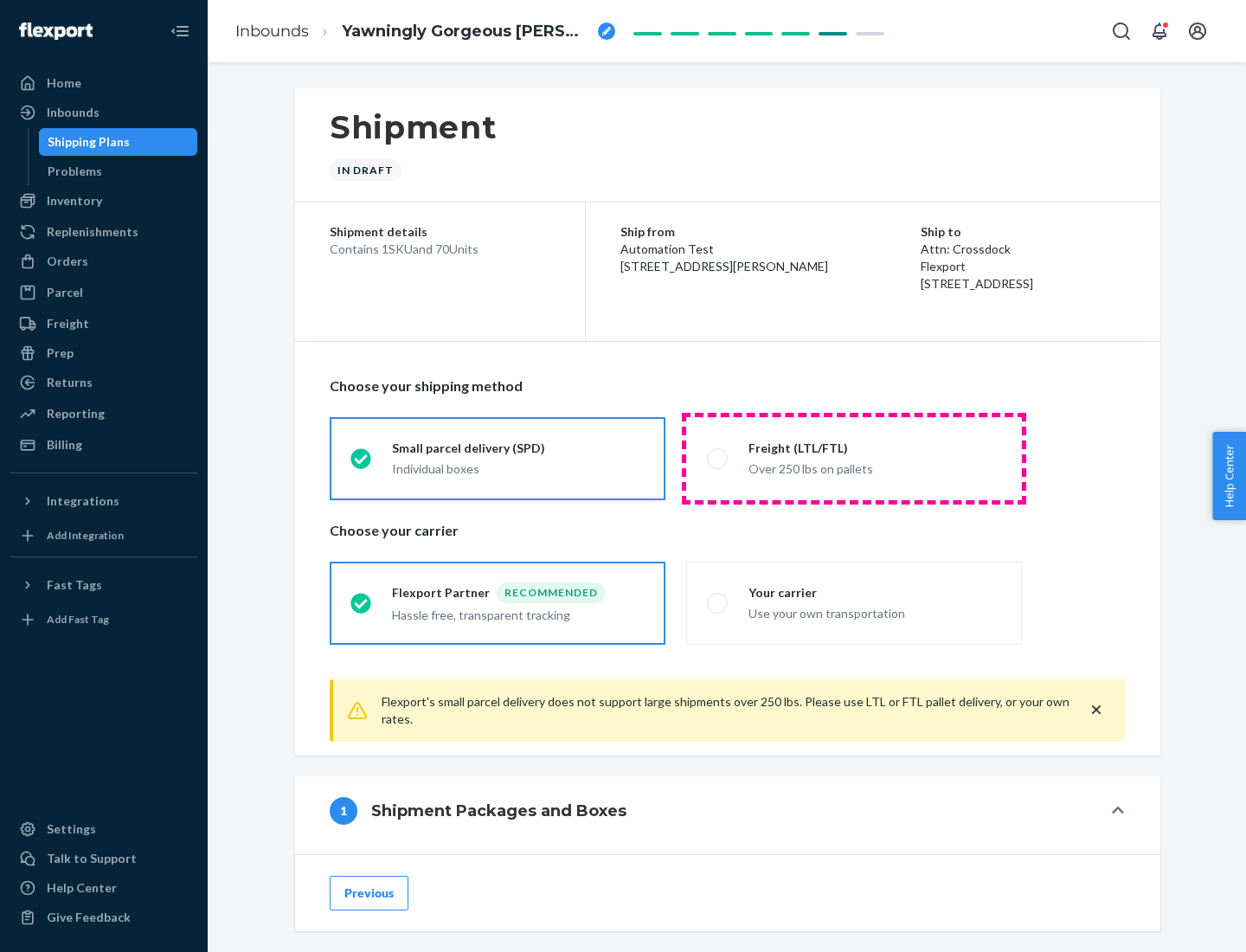
click at [855, 458] on div "Over 250 lbs on pallets" at bounding box center [875, 467] width 253 height 21
click at [718, 458] on input "Freight (LTL/FTL) Over 250 lbs on pallets" at bounding box center [712, 458] width 12 height 12
radio input "true"
radio input "false"
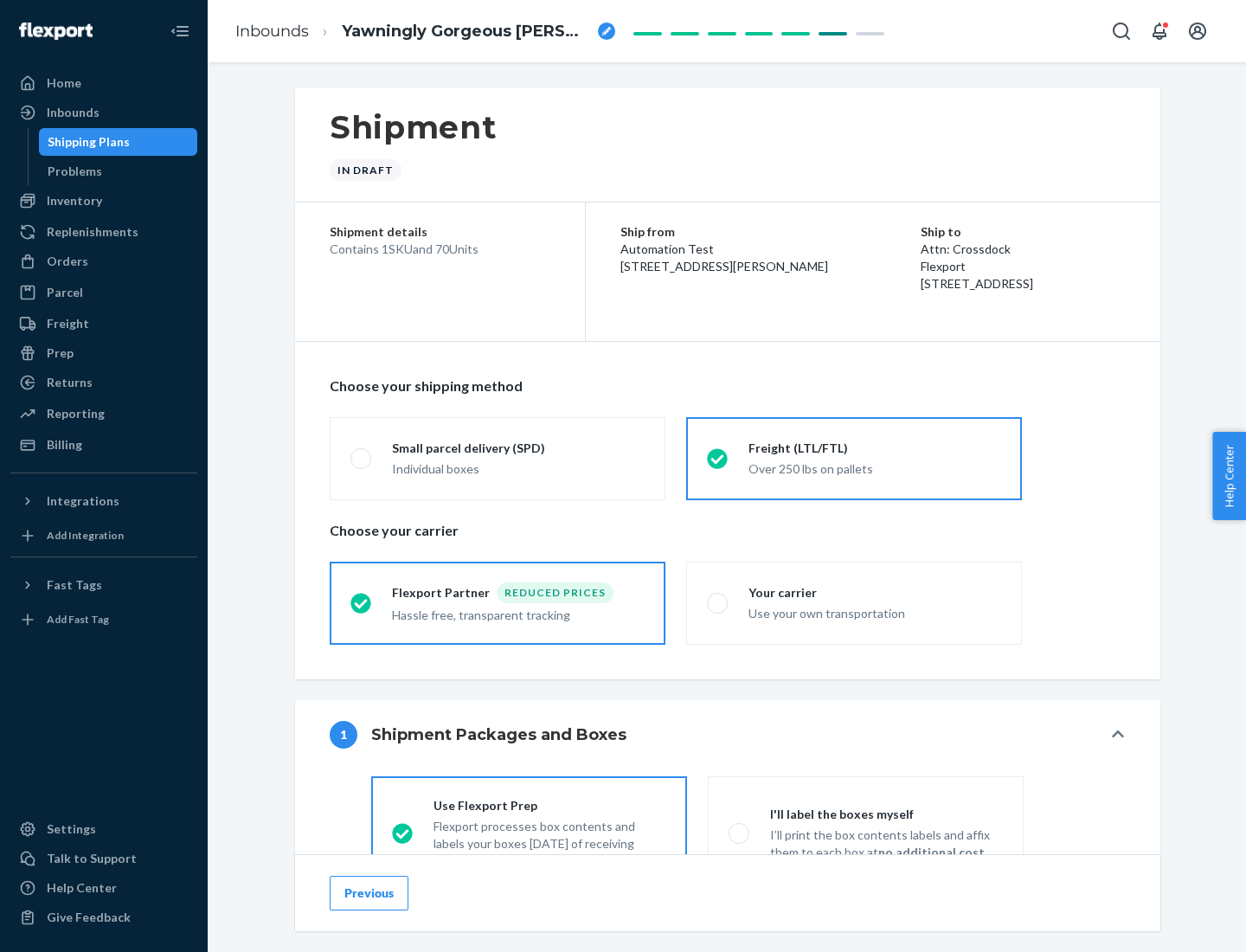
scroll to position [96, 0]
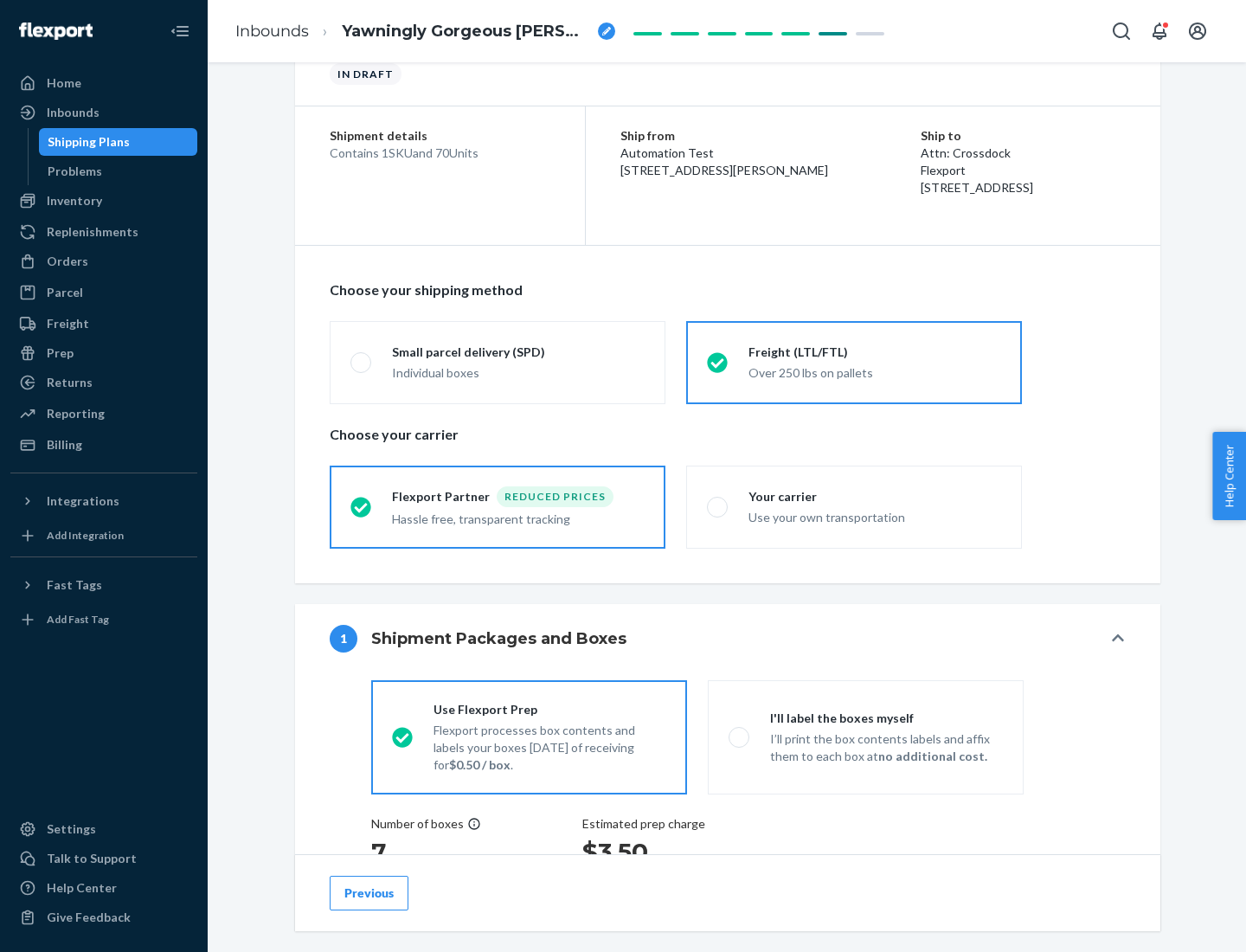
click at [498, 507] on div "Hassle free, transparent tracking" at bounding box center [519, 517] width 253 height 21
click at [362, 506] on input "Flexport Partner Reduced prices Hassle free, transparent tracking" at bounding box center [356, 506] width 12 height 12
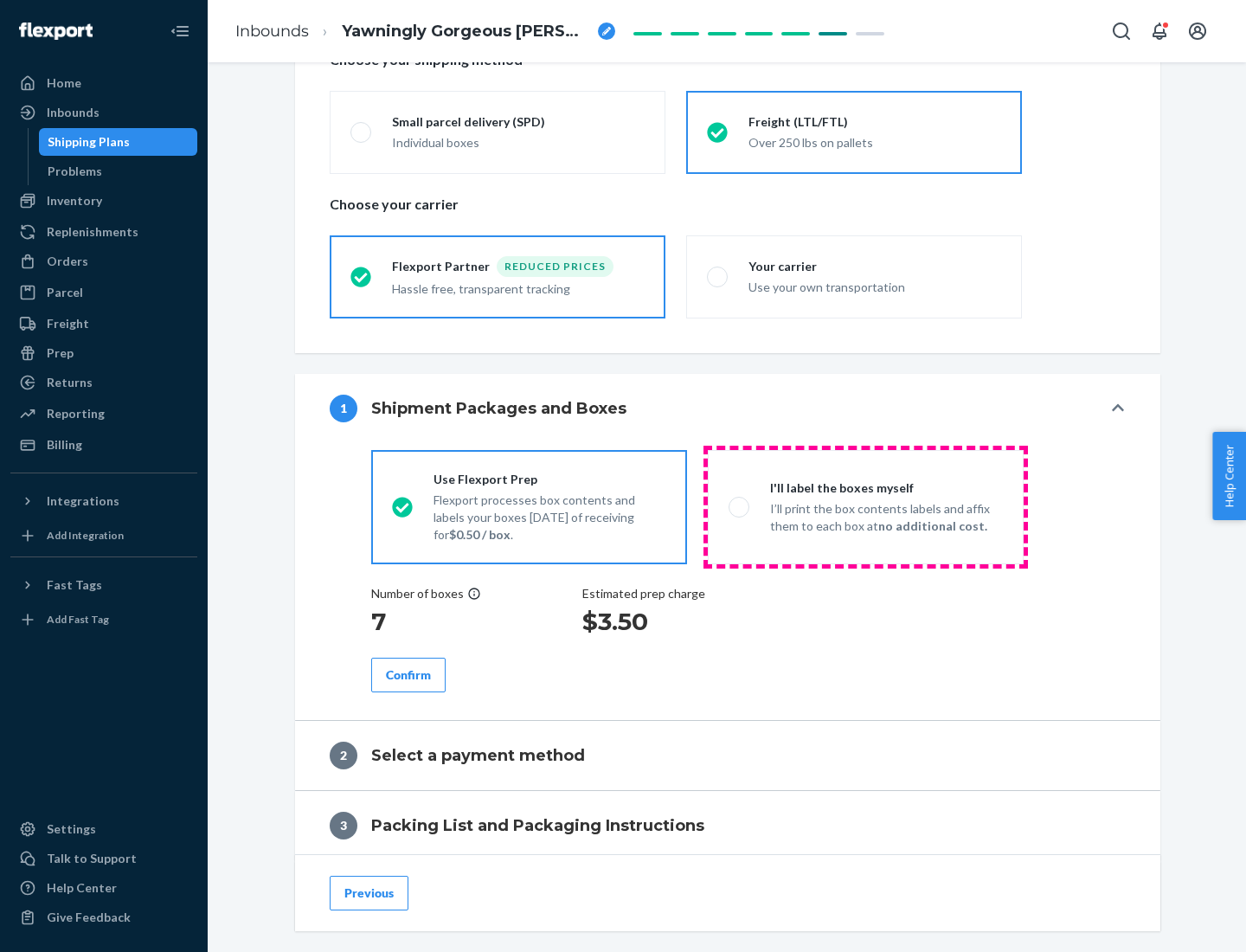
click at [865, 506] on p "I’ll print the box contents labels and affix them to each box at no additional …" at bounding box center [887, 518] width 233 height 35
click at [740, 506] on input "I'll label the boxes myself I’ll print the box contents labels and affix them t…" at bounding box center [735, 506] width 12 height 12
radio input "true"
radio input "false"
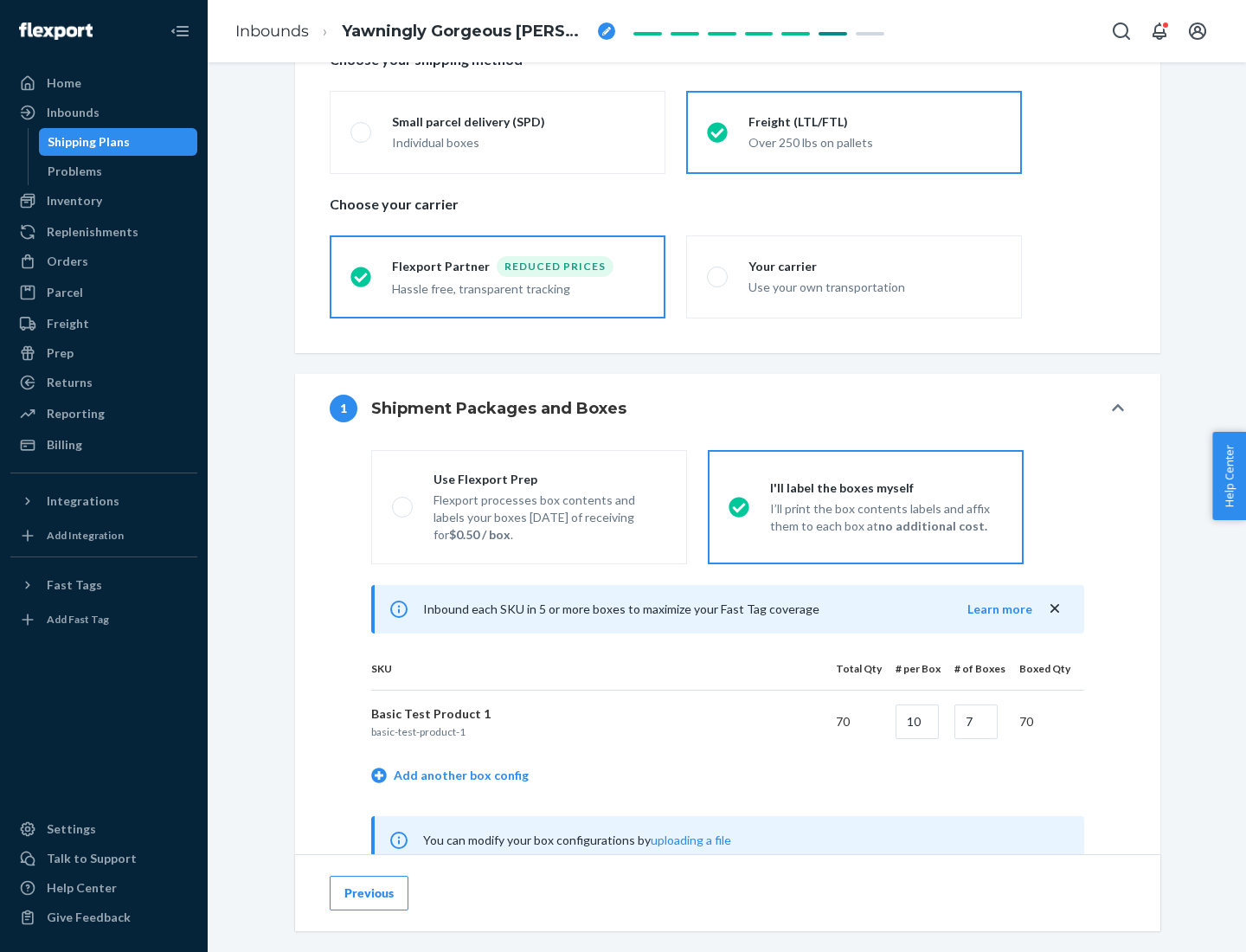
scroll to position [541, 0]
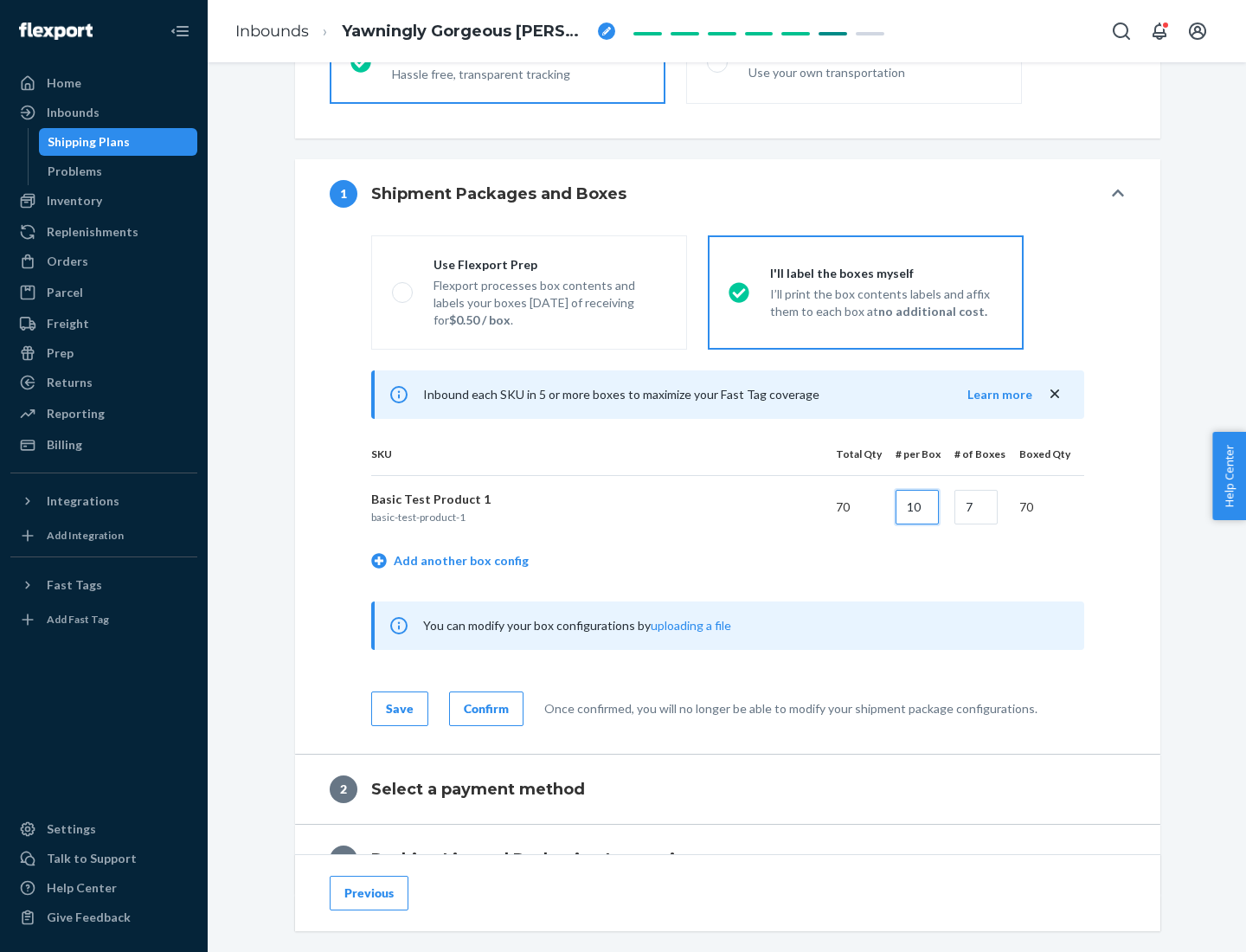
type input "10"
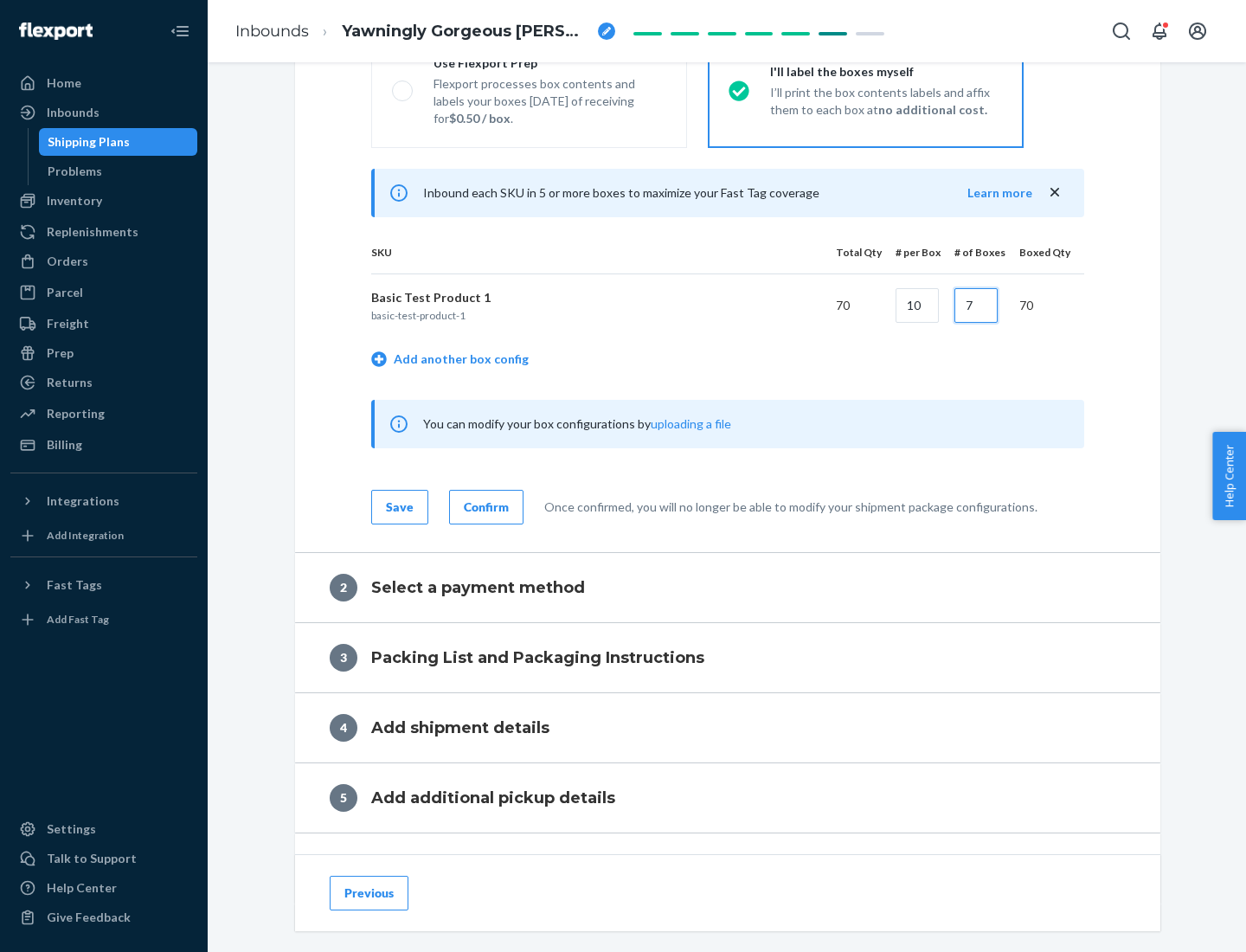
type input "7"
click at [484, 506] on div "Confirm" at bounding box center [486, 507] width 45 height 17
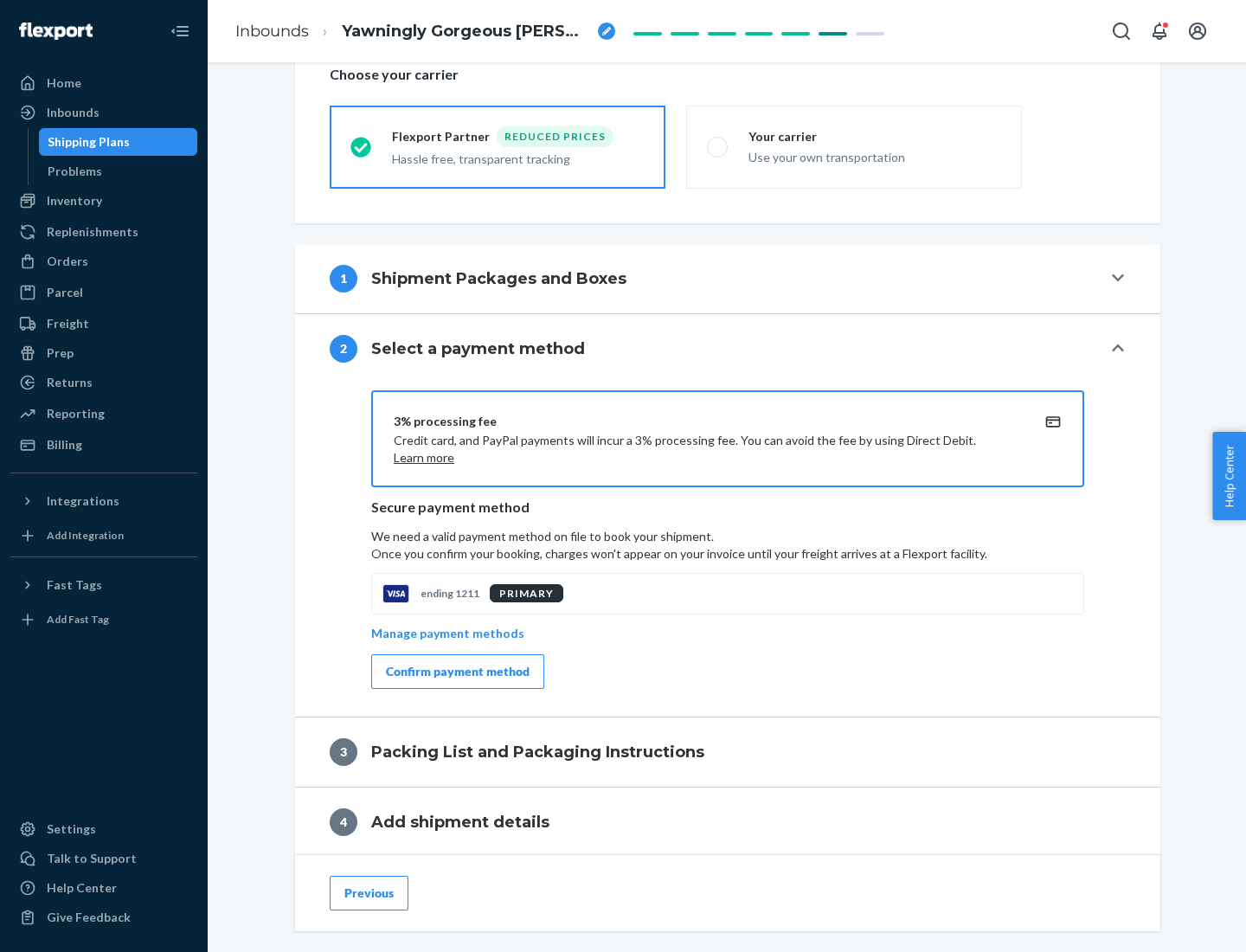
scroll to position [621, 0]
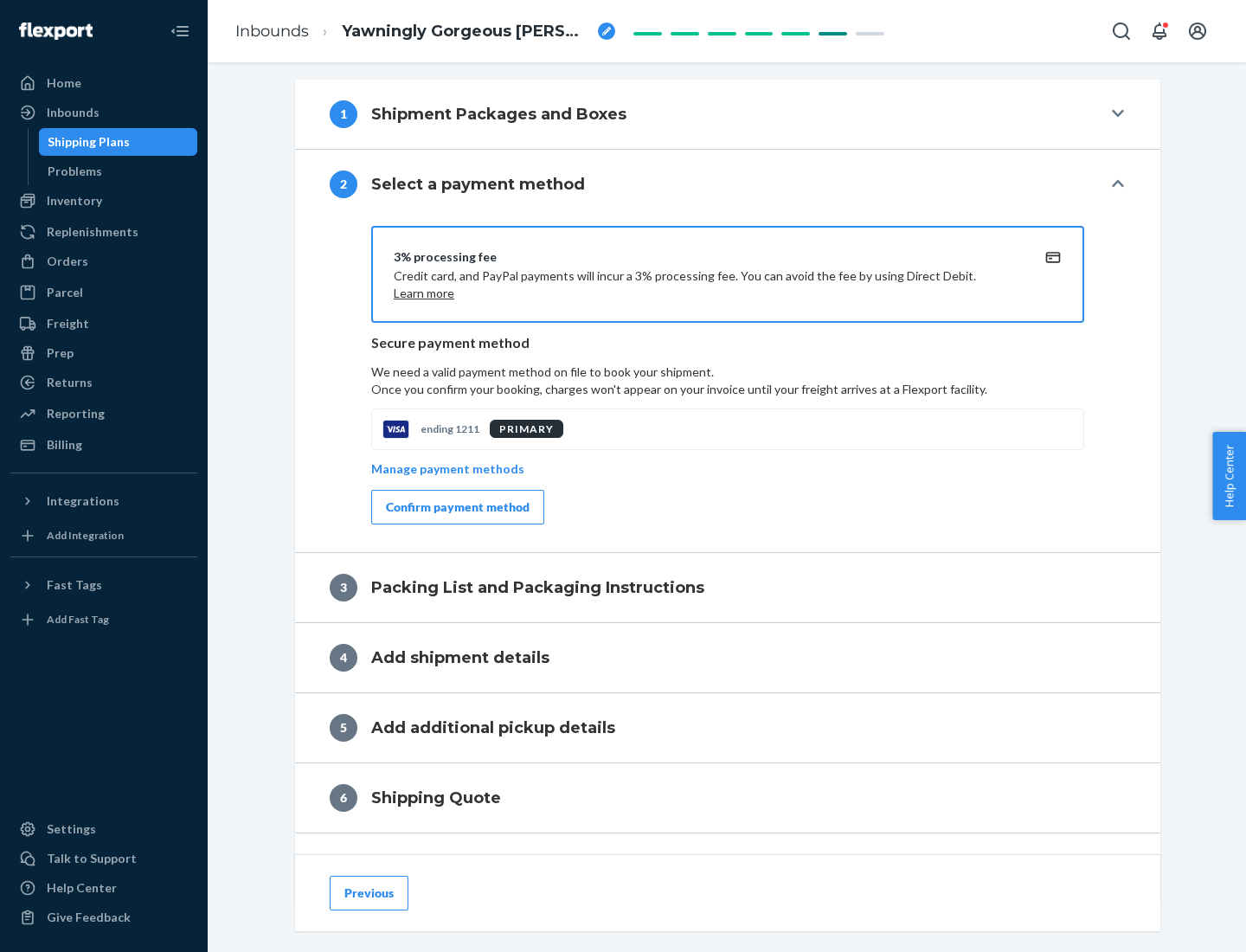
click at [456, 507] on div "Confirm payment method" at bounding box center [458, 507] width 143 height 17
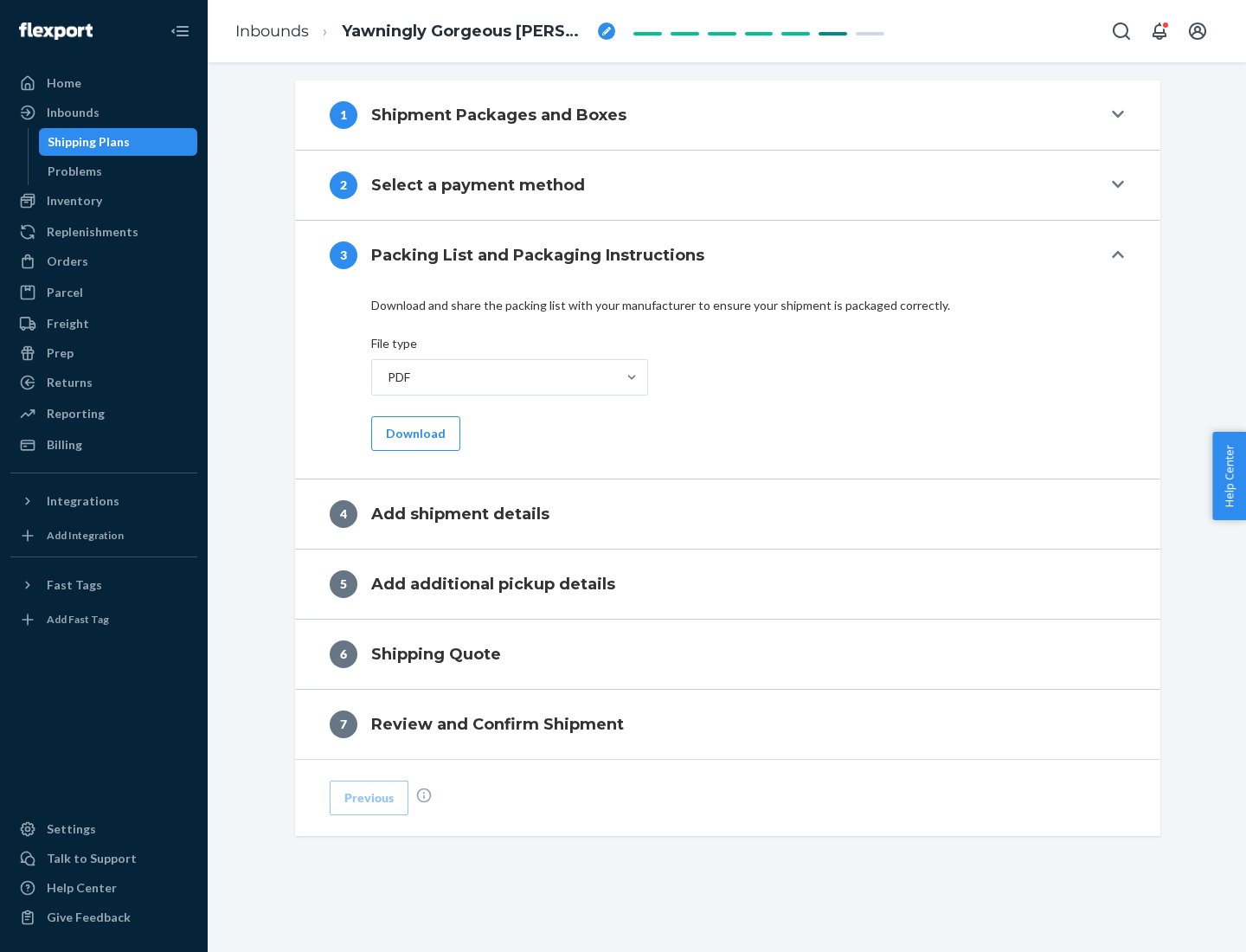
scroll to position [546, 0]
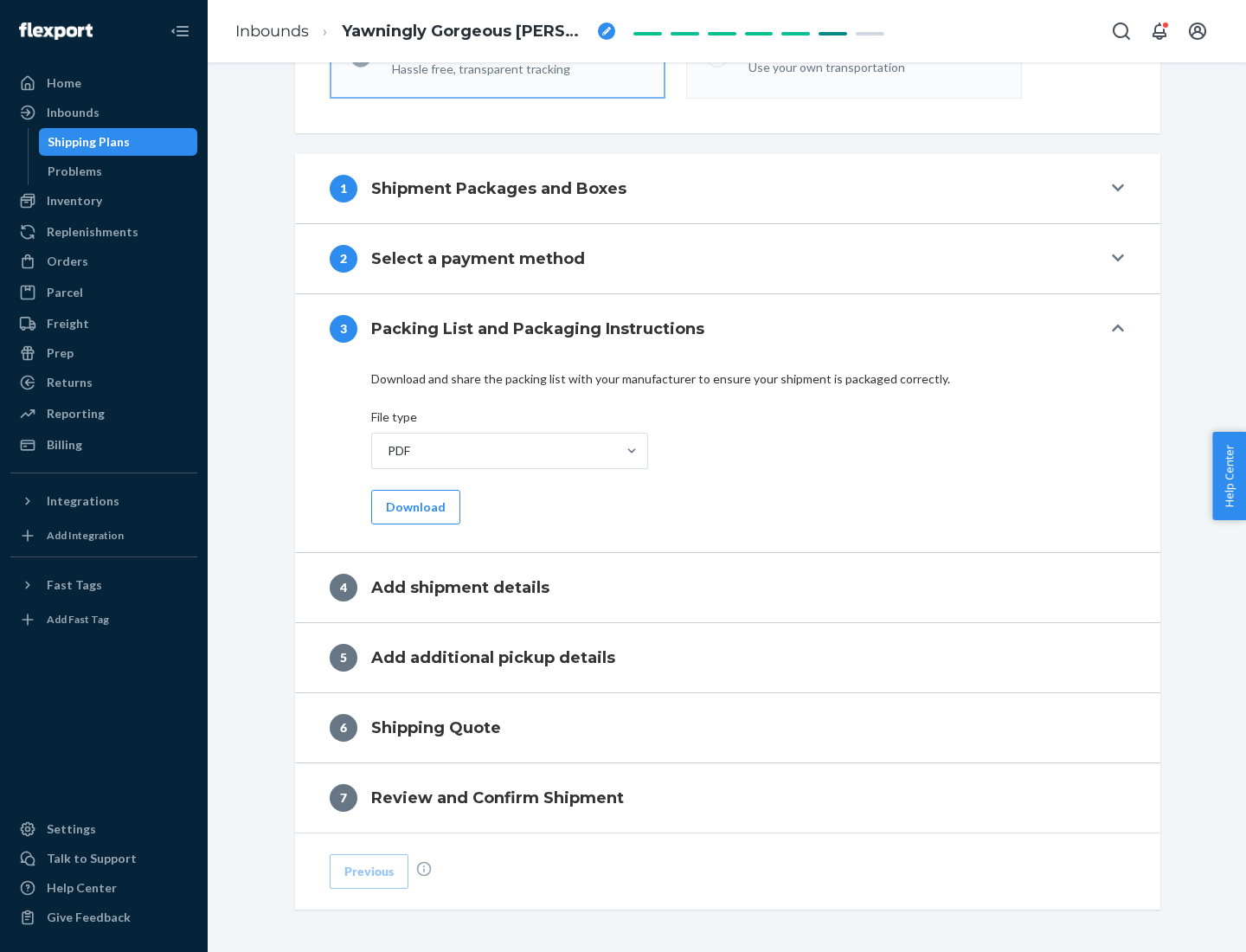
click at [414, 506] on button "Download" at bounding box center [417, 507] width 90 height 35
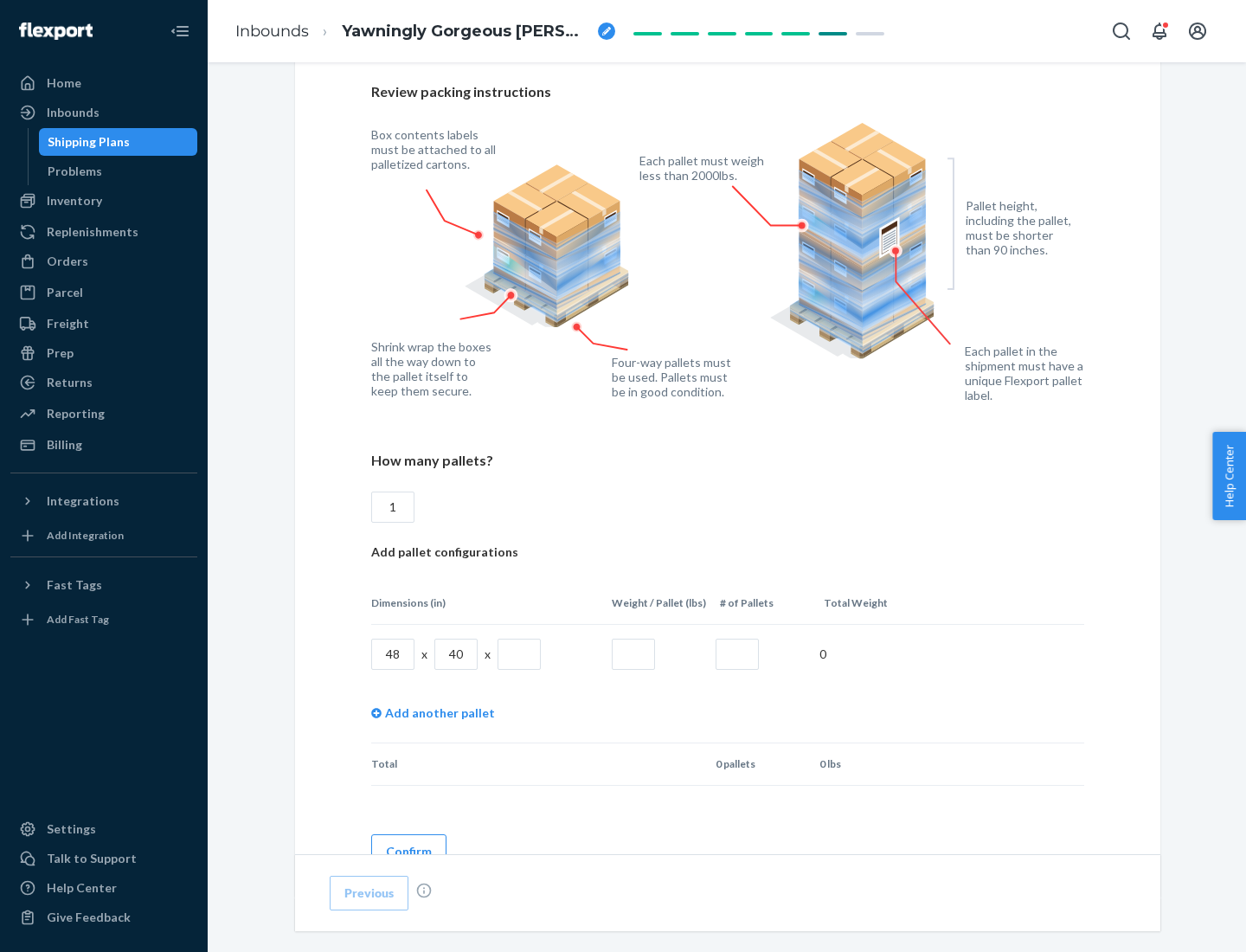
scroll to position [1188, 0]
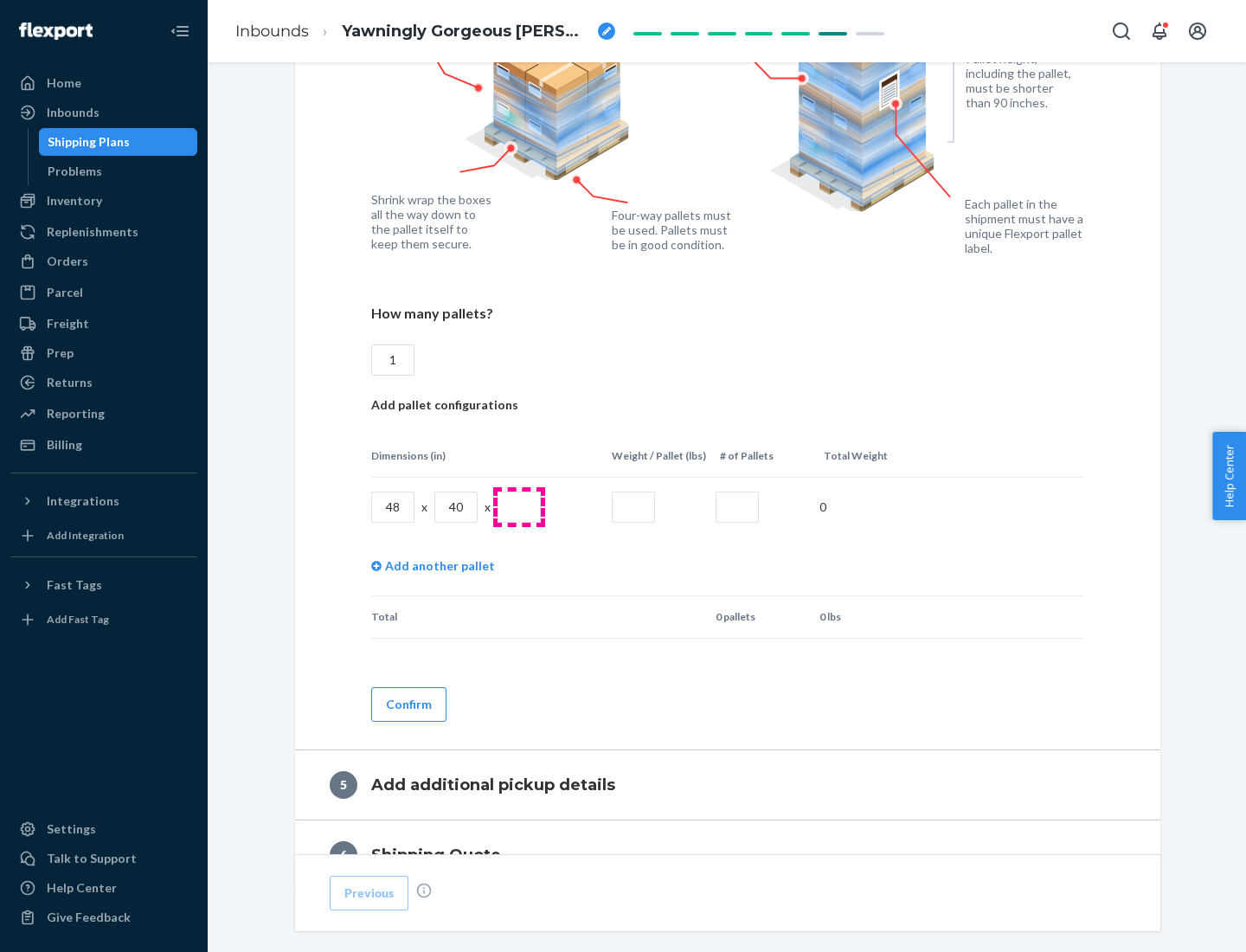
type input "1"
type input "40"
type input "200"
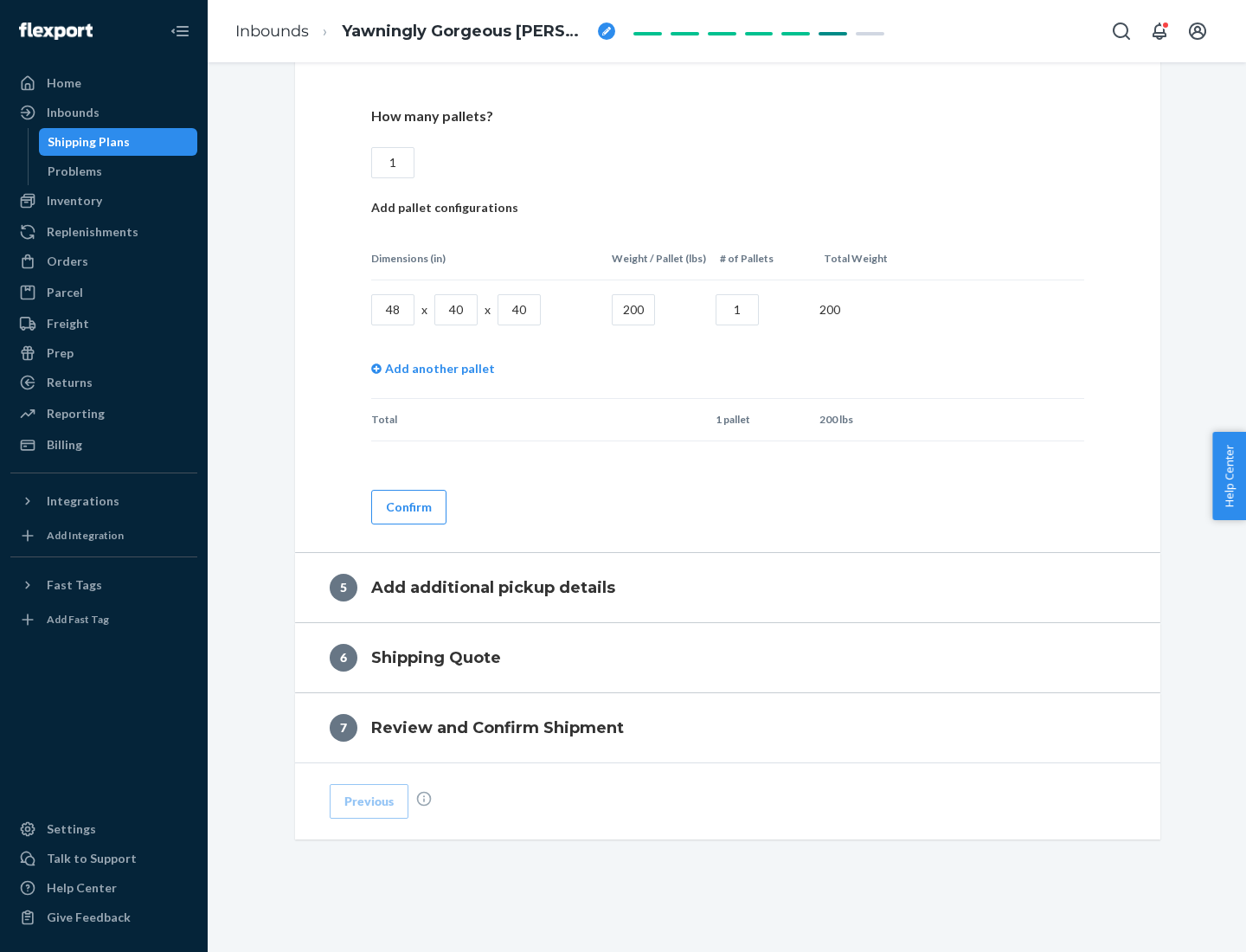
type input "1"
click at [408, 506] on button "Confirm" at bounding box center [409, 507] width 75 height 35
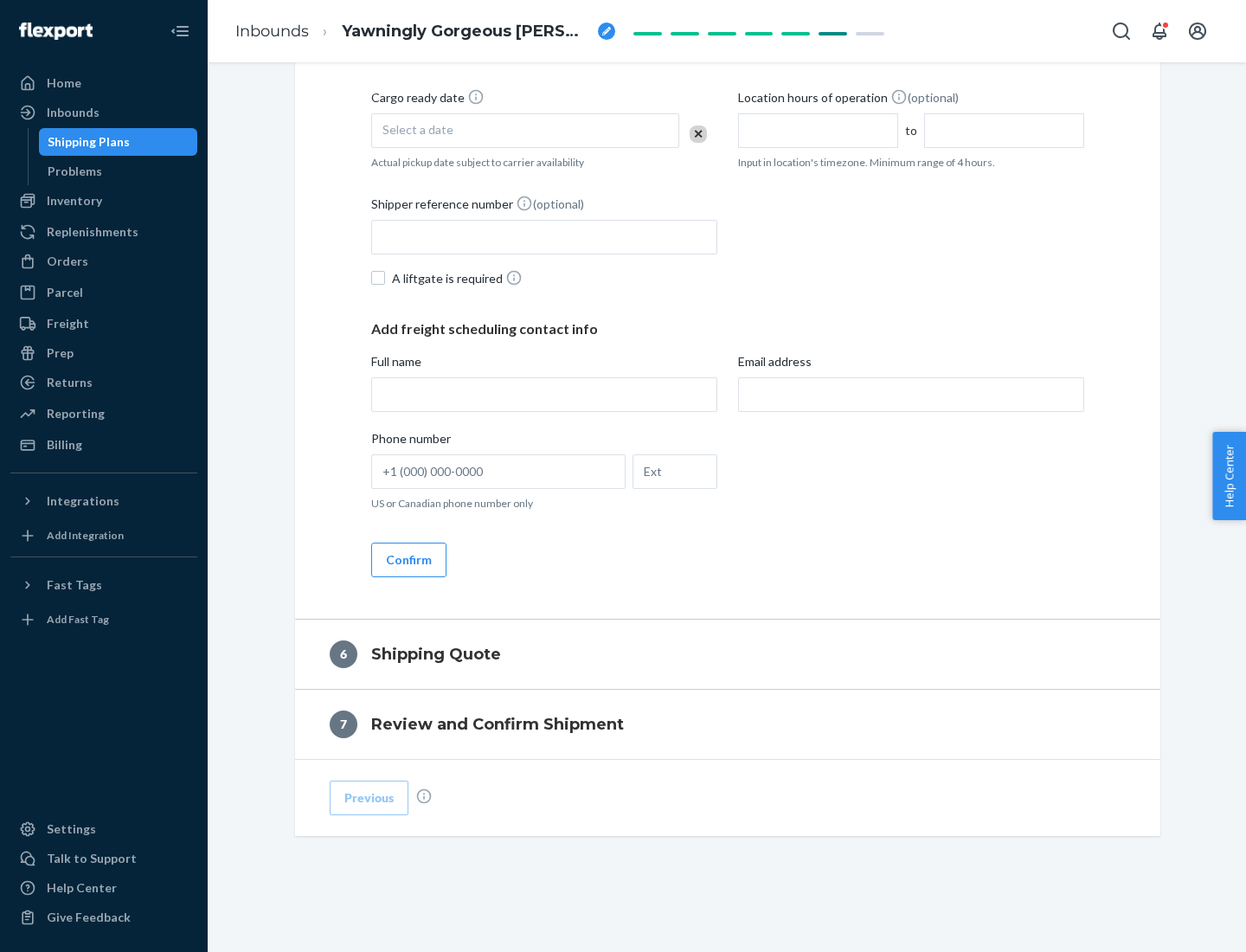
scroll to position [592, 0]
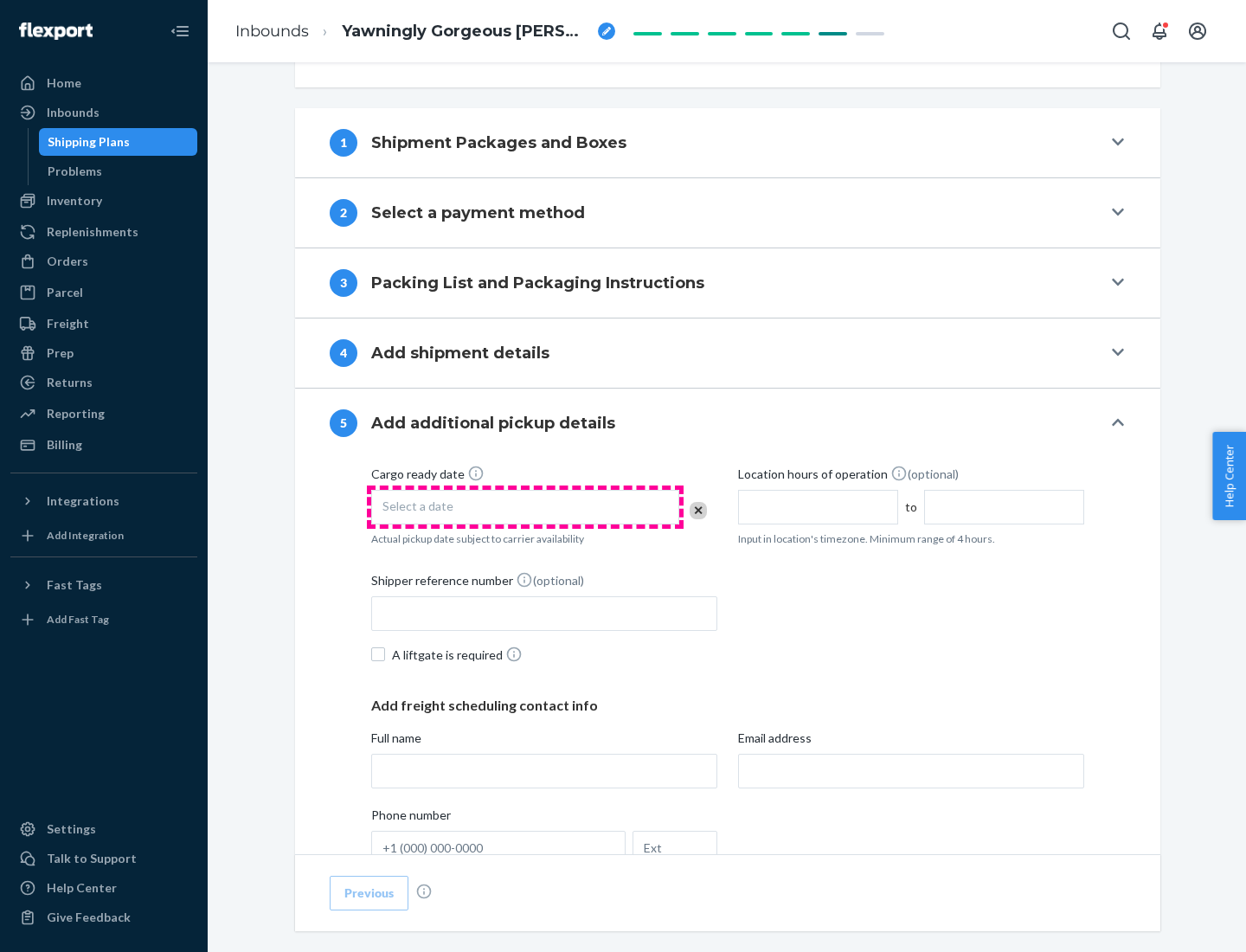
click at [526, 506] on div "Select a date" at bounding box center [526, 507] width 308 height 35
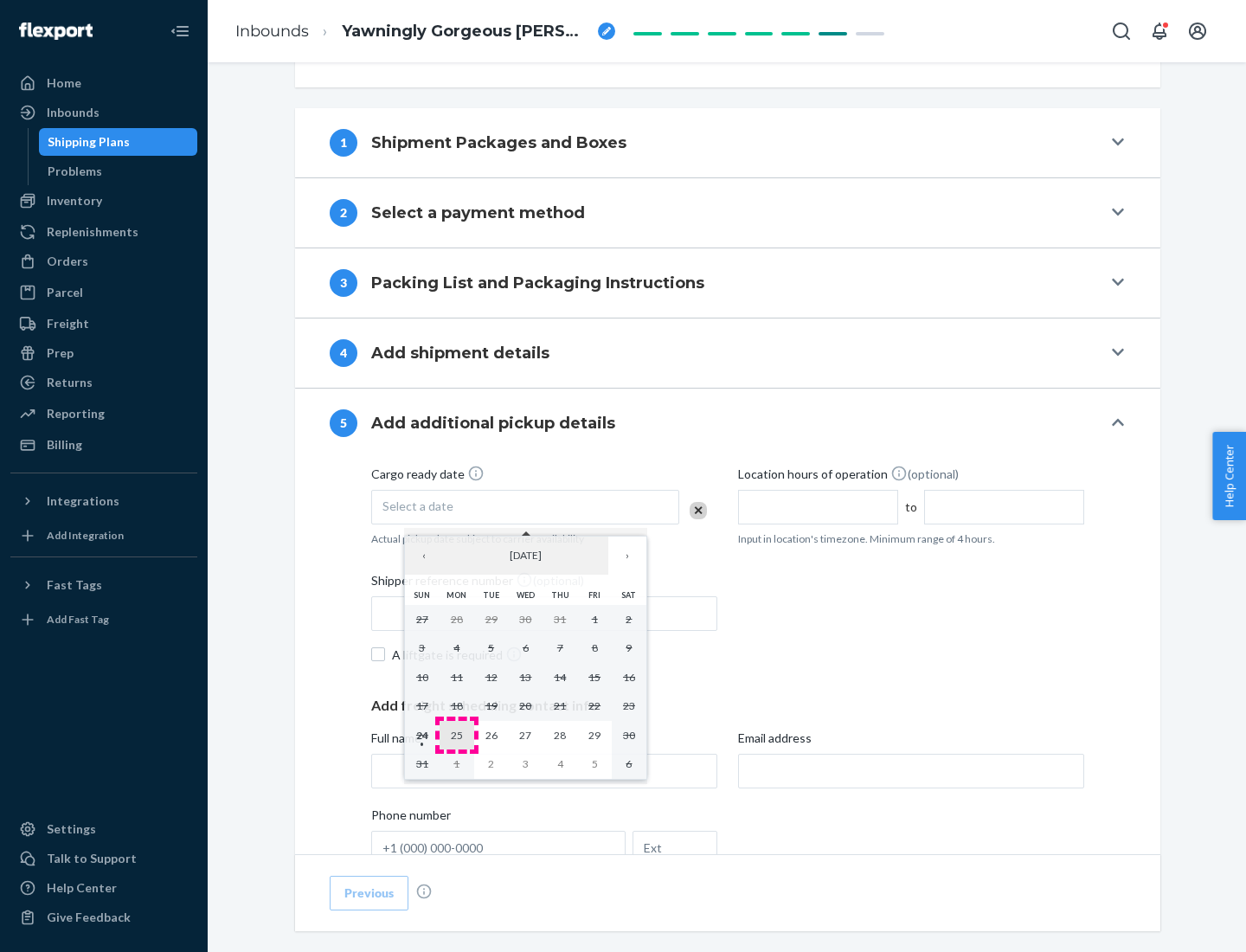
click at [456, 734] on abbr "25" at bounding box center [457, 735] width 13 height 13
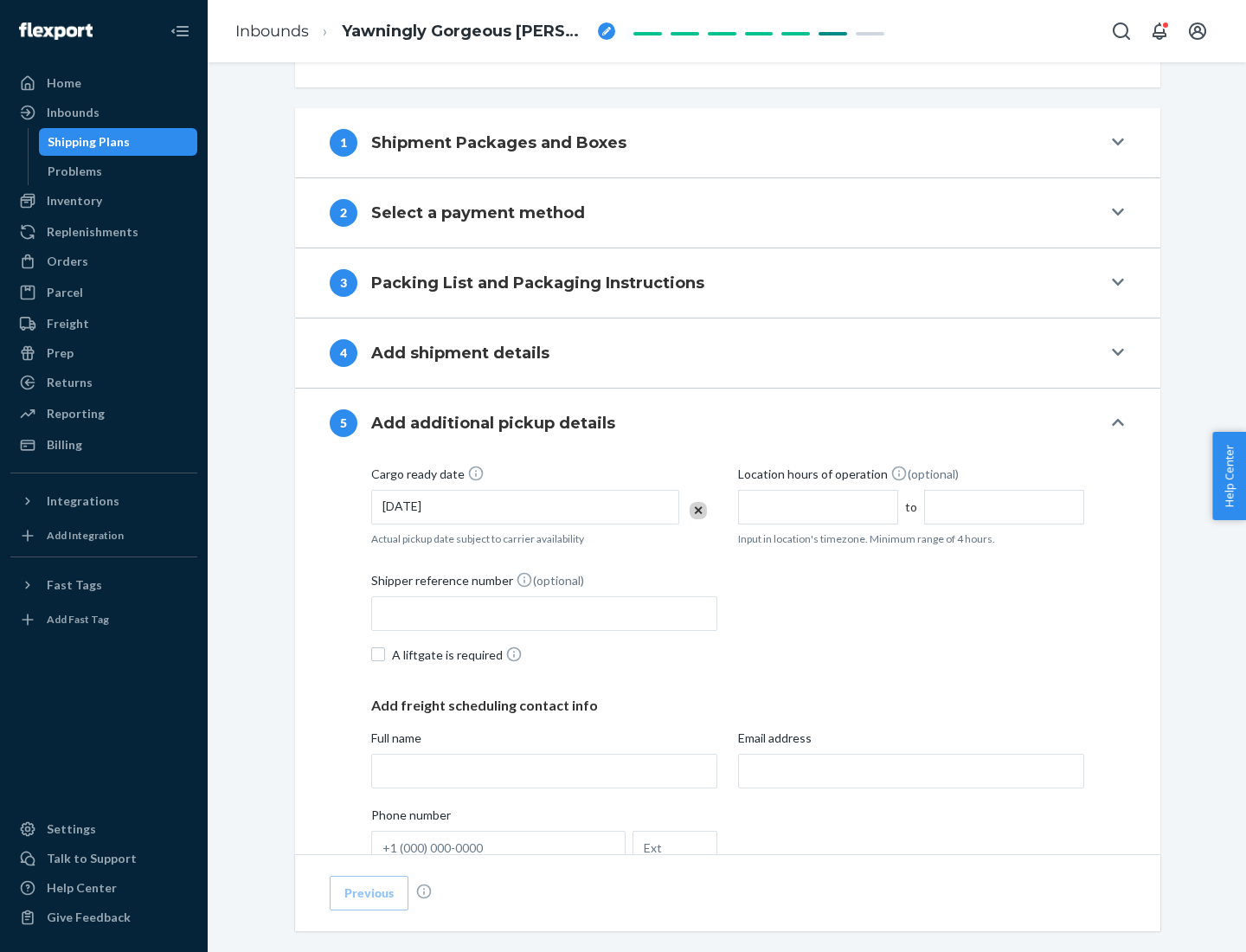
scroll to position [856, 0]
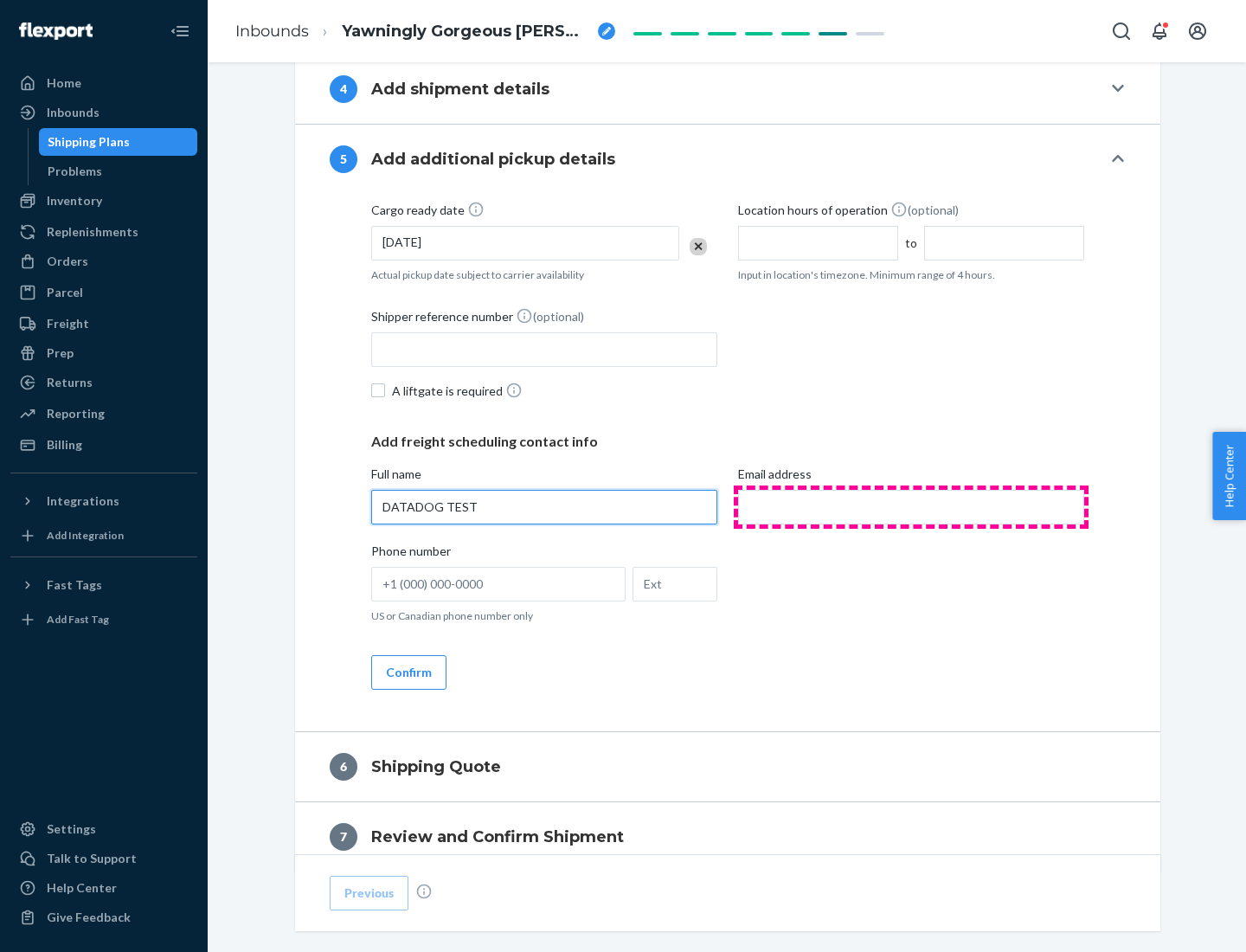
type input "DATADOG TEST"
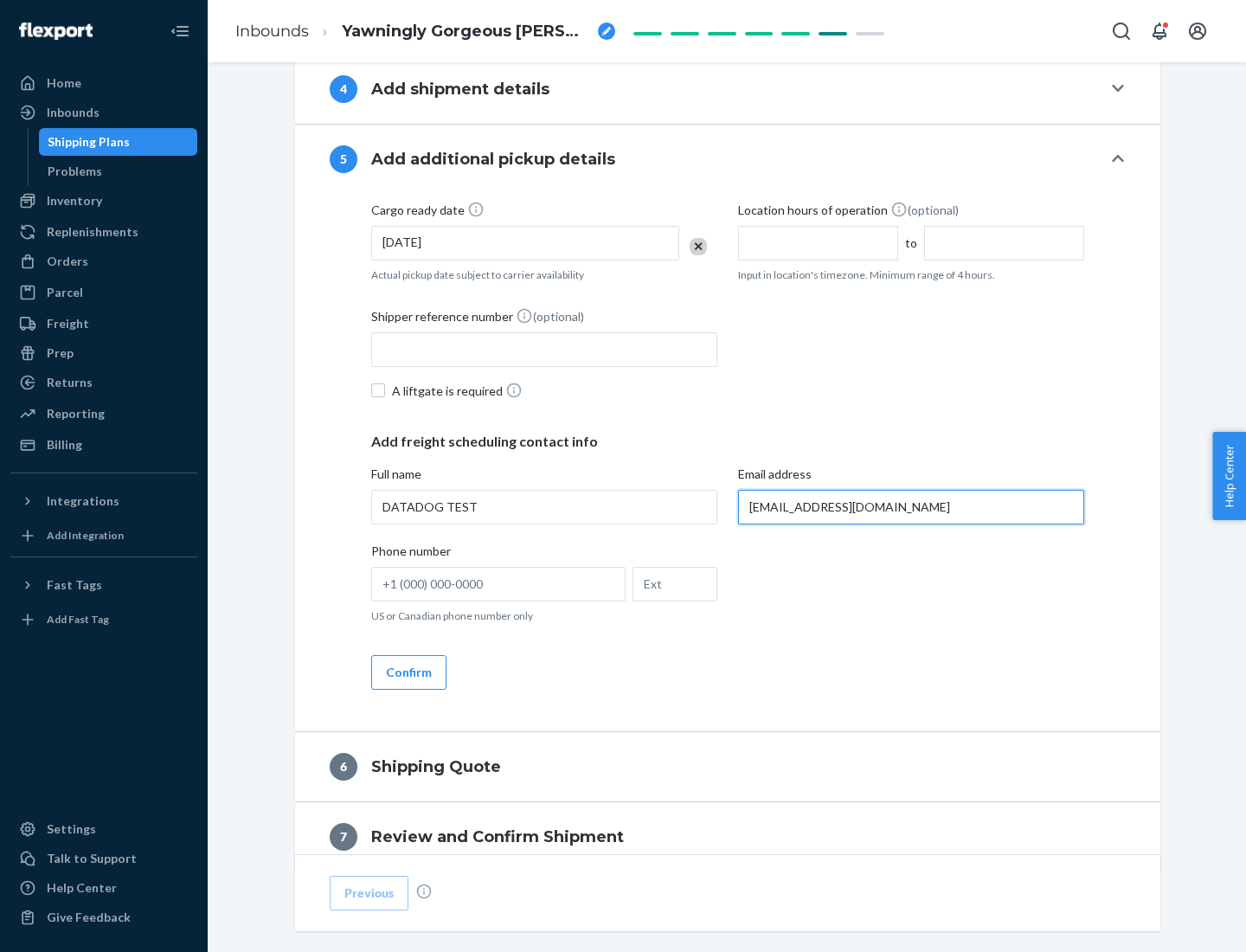
scroll to position [933, 0]
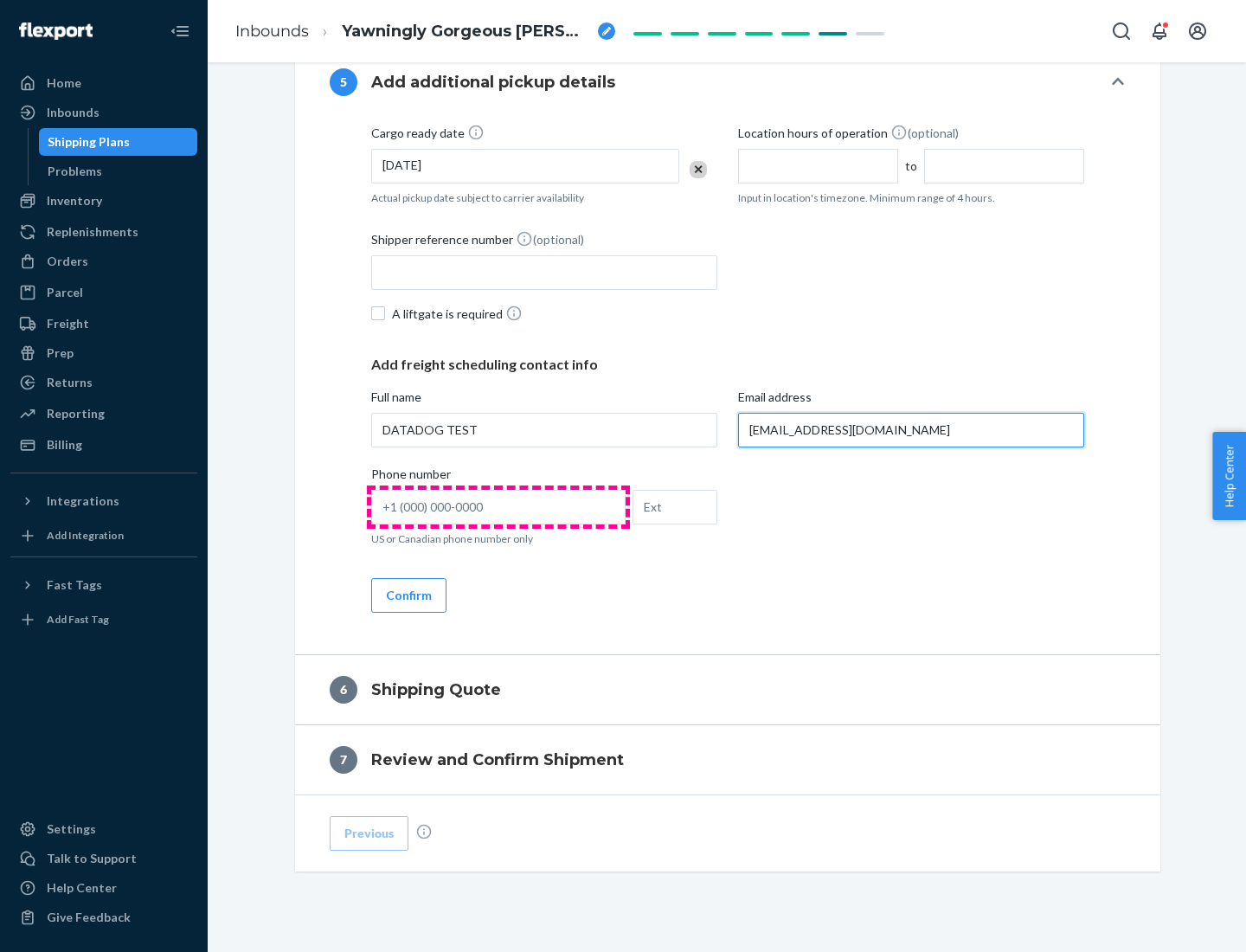
type input "[EMAIL_ADDRESS][DOMAIN_NAME]"
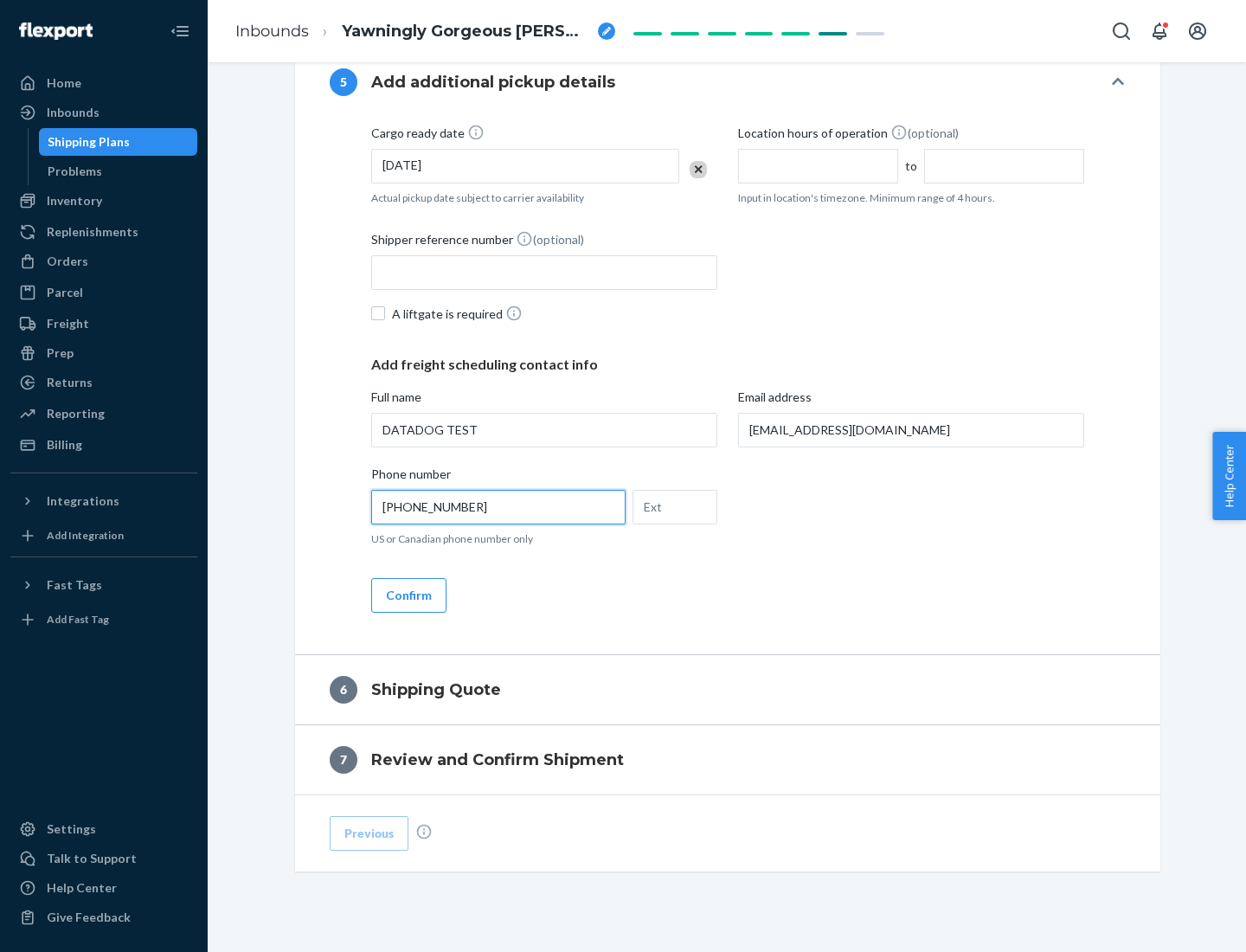
scroll to position [968, 0]
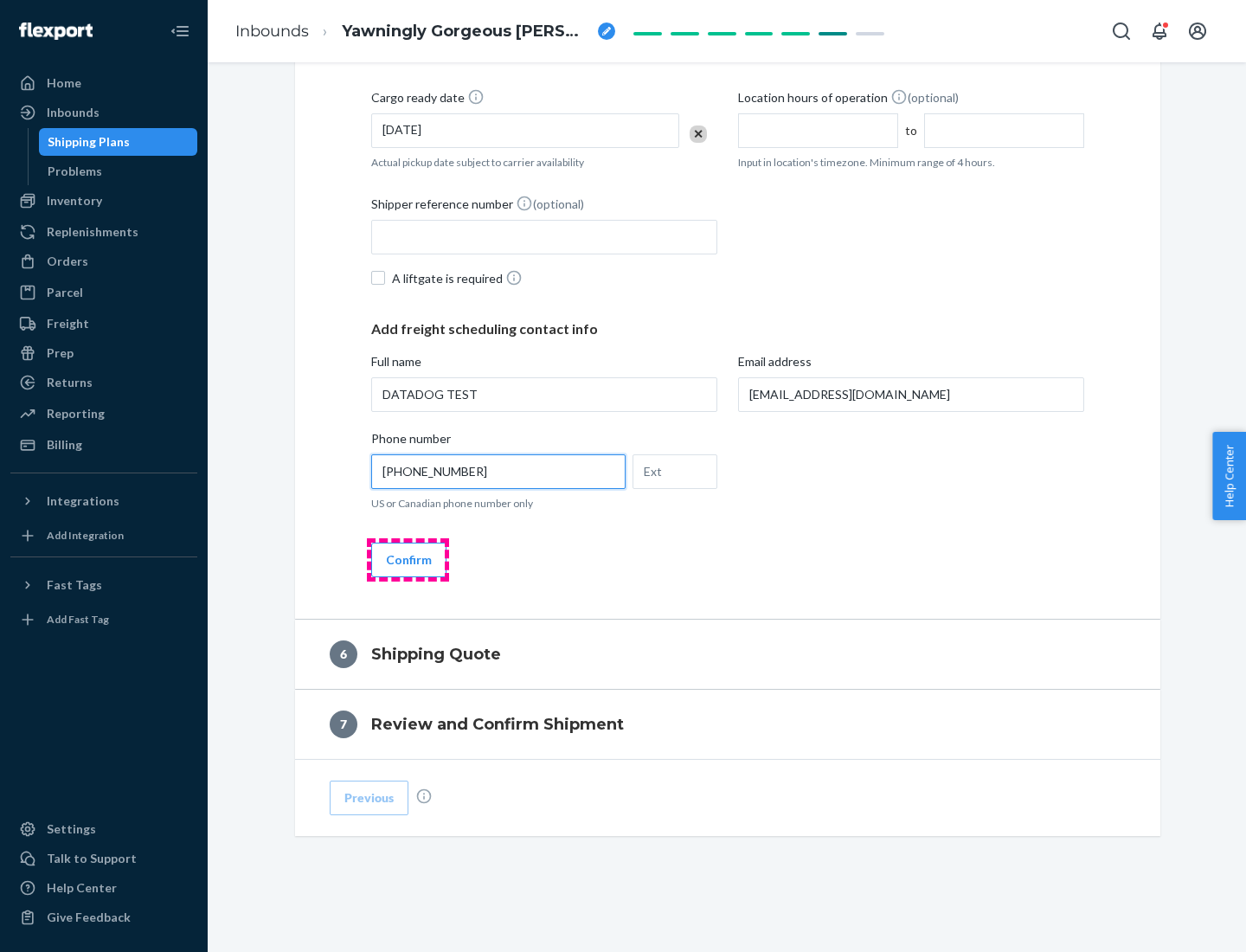
type input "[PHONE_NUMBER]"
click at [408, 559] on button "Confirm" at bounding box center [409, 560] width 75 height 35
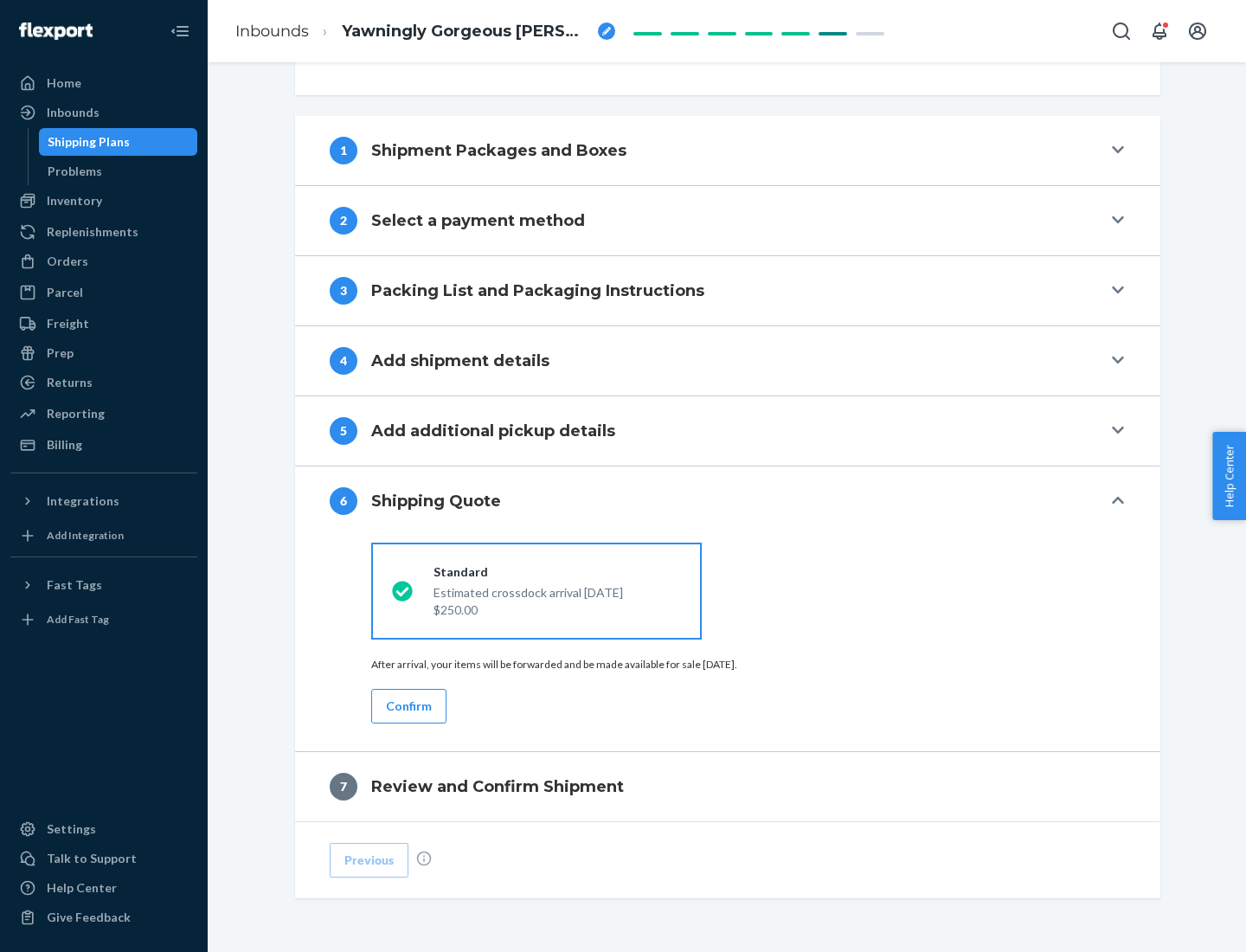
scroll to position [647, 0]
